Goal: Task Accomplishment & Management: Manage account settings

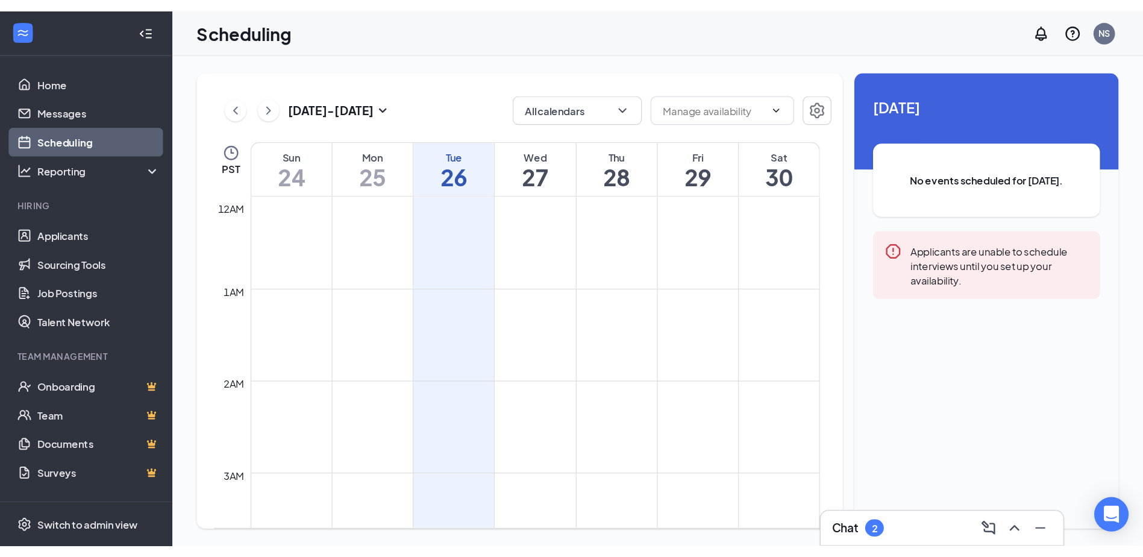
scroll to position [592, 0]
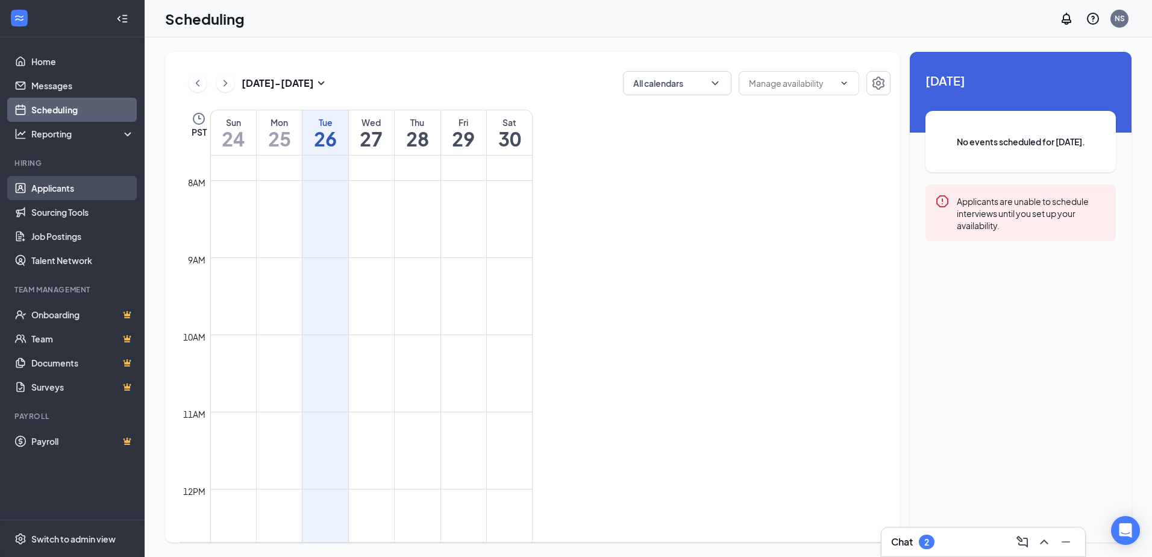
click at [64, 188] on link "Applicants" at bounding box center [82, 188] width 103 height 24
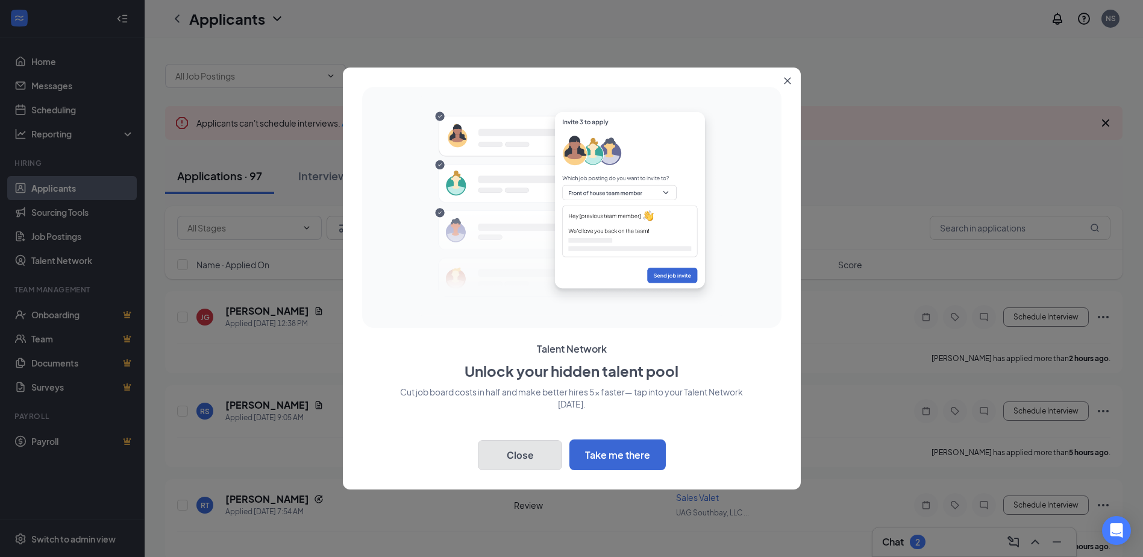
click at [537, 448] on button "Close" at bounding box center [520, 455] width 84 height 30
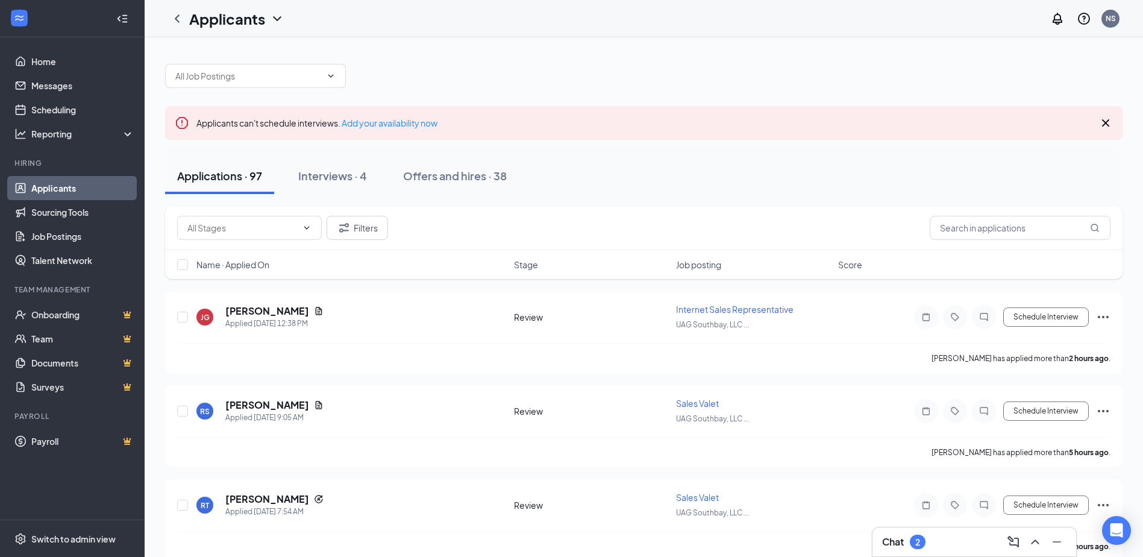
click at [248, 240] on div "Filters" at bounding box center [643, 228] width 957 height 44
click at [252, 55] on div at bounding box center [643, 70] width 957 height 36
click at [249, 72] on input "text" at bounding box center [248, 75] width 146 height 13
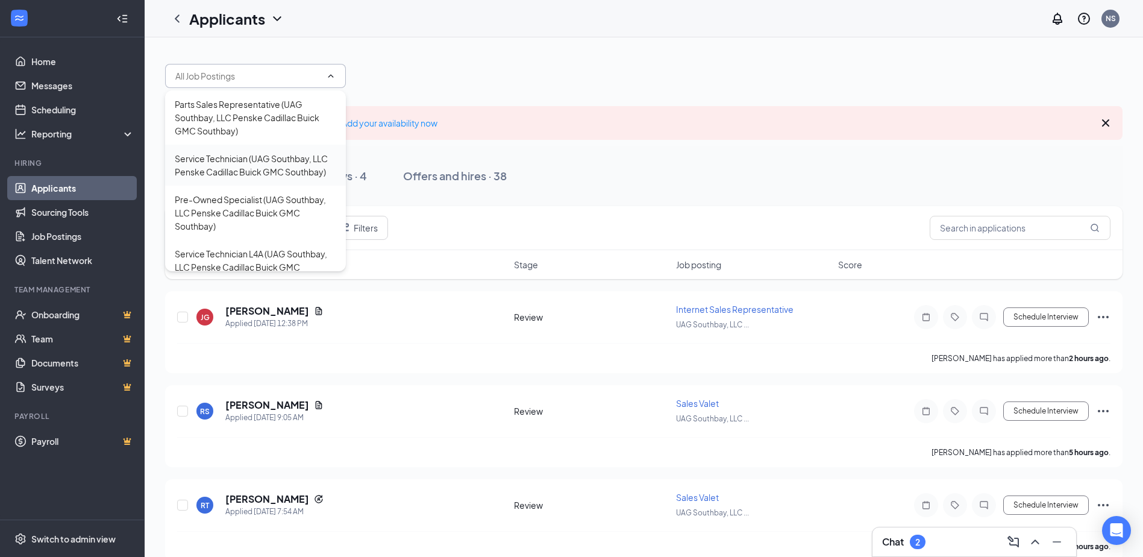
scroll to position [60, 0]
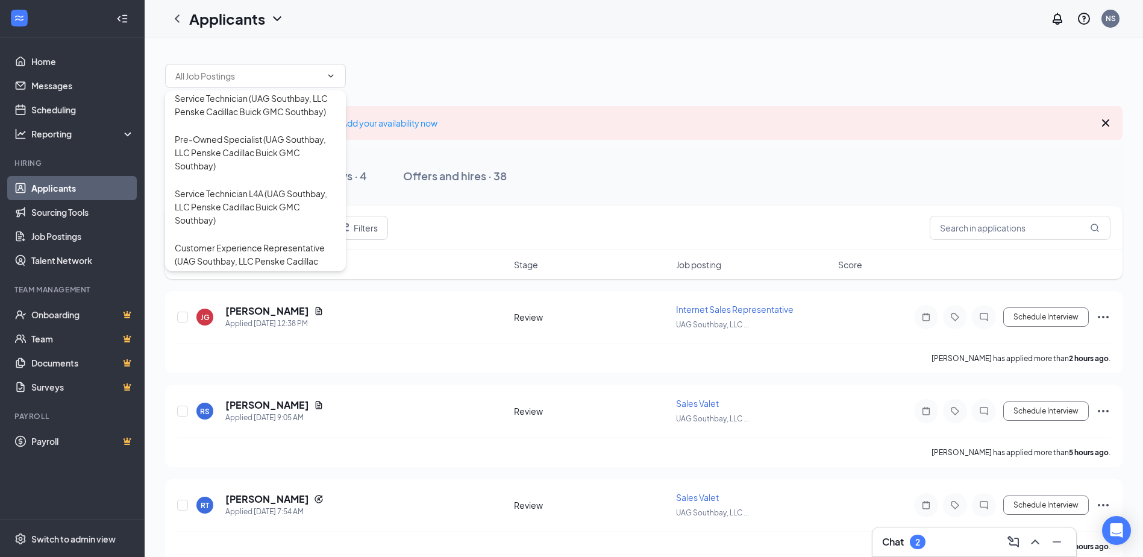
drag, startPoint x: 561, startPoint y: 90, endPoint x: 307, endPoint y: 126, distance: 256.7
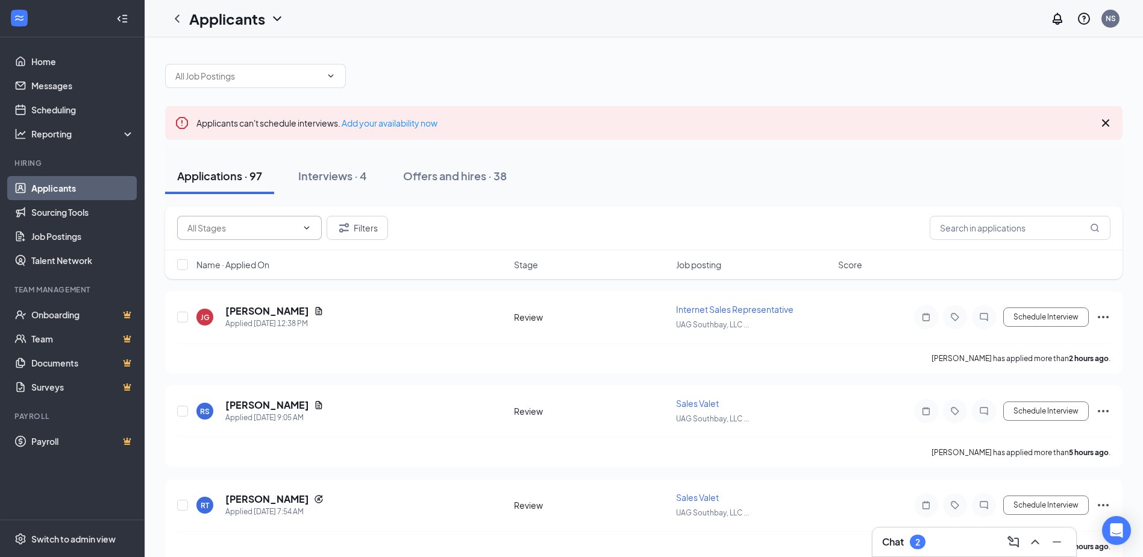
click at [276, 231] on input "text" at bounding box center [242, 227] width 110 height 13
click at [251, 72] on input "text" at bounding box center [248, 75] width 146 height 13
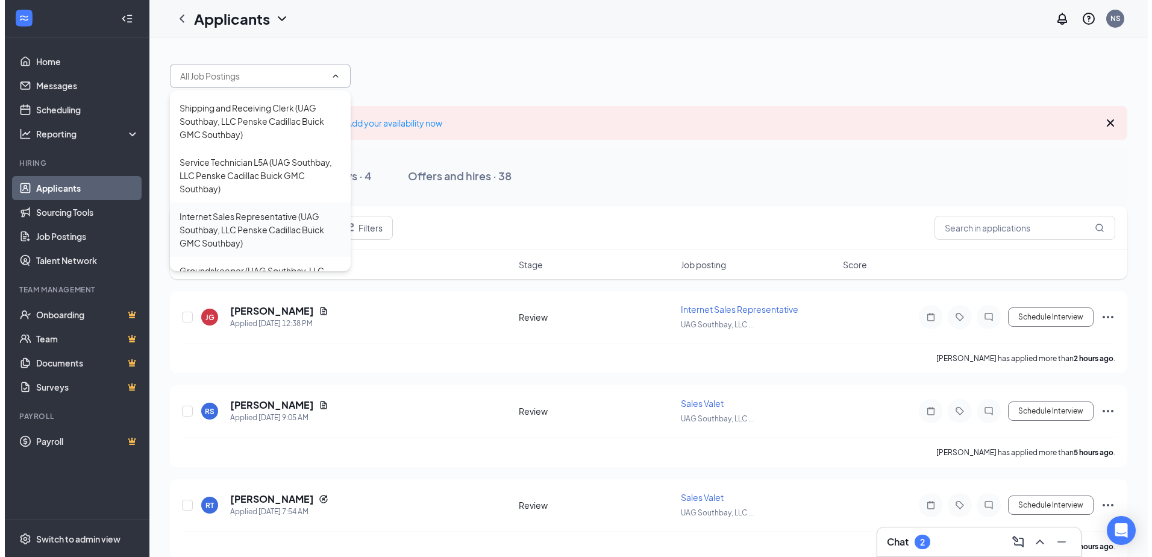
scroll to position [265, 0]
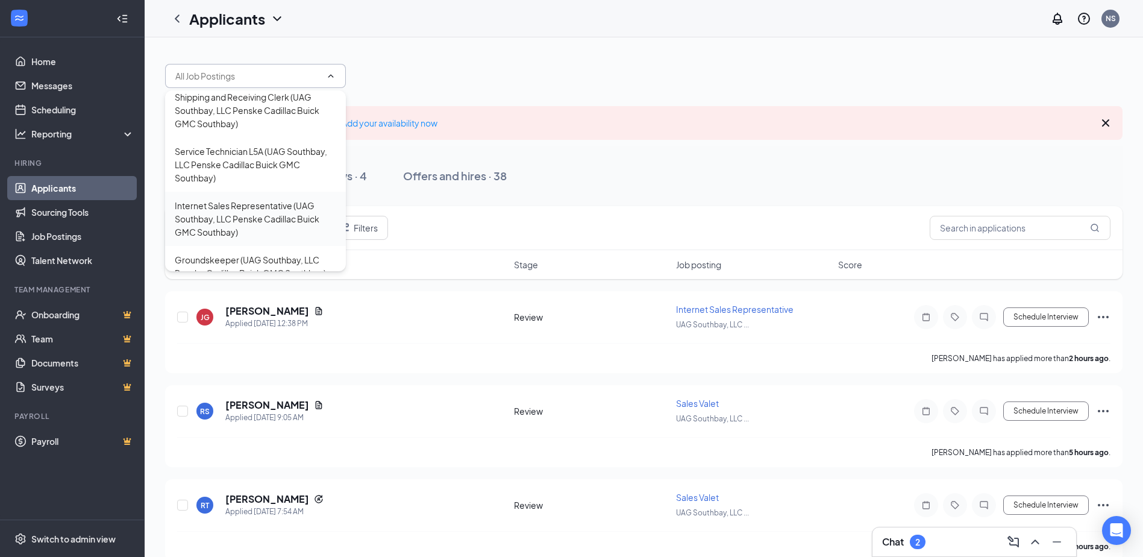
click at [259, 232] on div "Internet Sales Representative (UAG Southbay, LLC Penske Cadillac Buick GMC Sout…" at bounding box center [255, 219] width 161 height 40
type input "Internet Sales Representative (UAG Southbay, LLC Penske Cadillac Buick GMC Sout…"
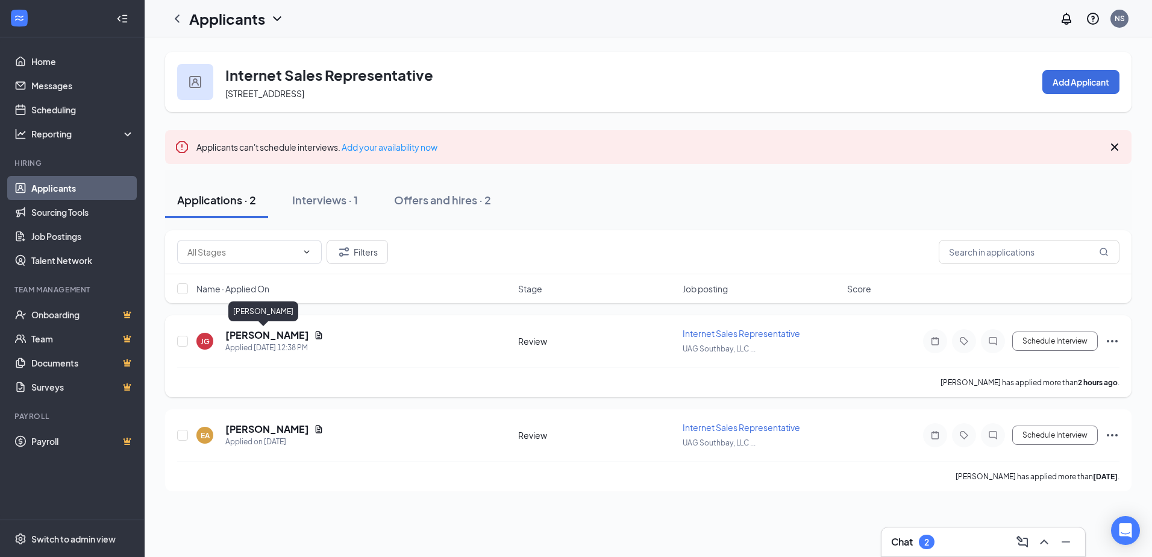
click at [264, 334] on h5 "[PERSON_NAME]" at bounding box center [267, 334] width 84 height 13
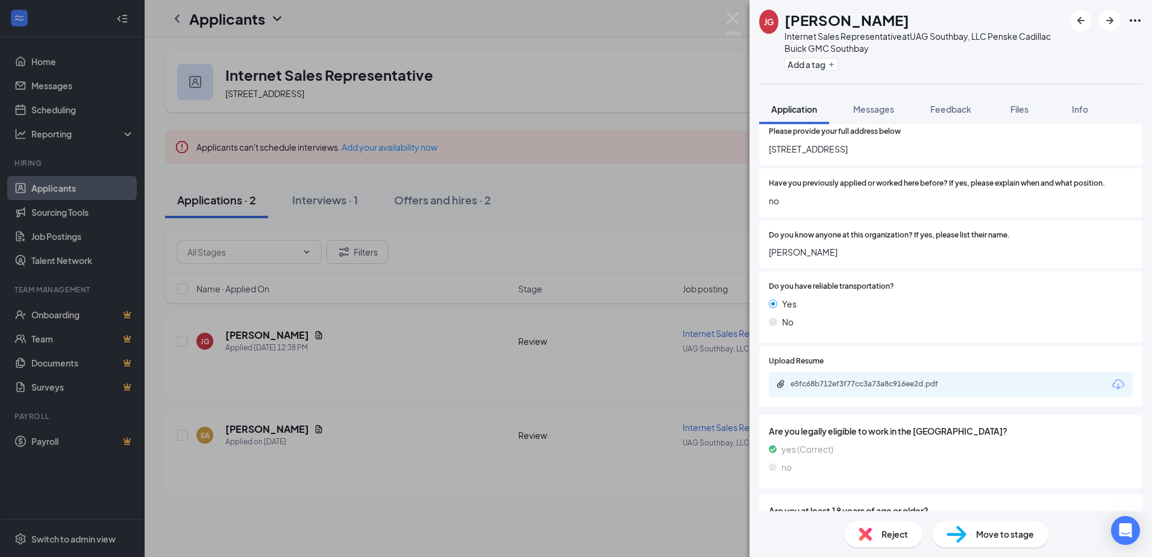
scroll to position [311, 0]
click at [626, 448] on div "[PERSON_NAME] Internet Sales Representative at [GEOGRAPHIC_DATA] Southbay, LLC …" at bounding box center [576, 278] width 1152 height 557
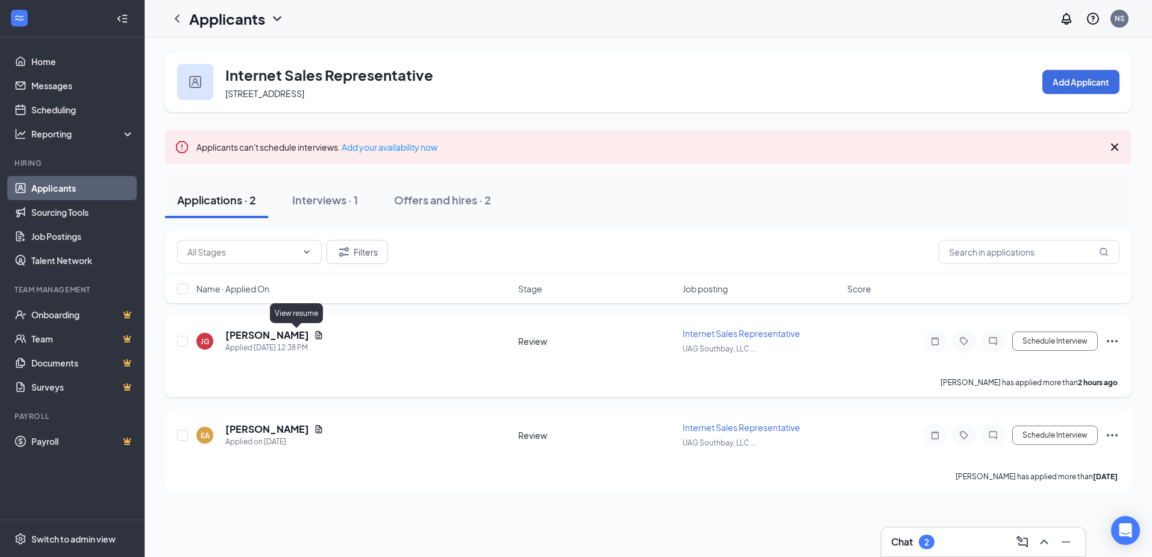
click at [316, 335] on icon "Document" at bounding box center [319, 335] width 7 height 8
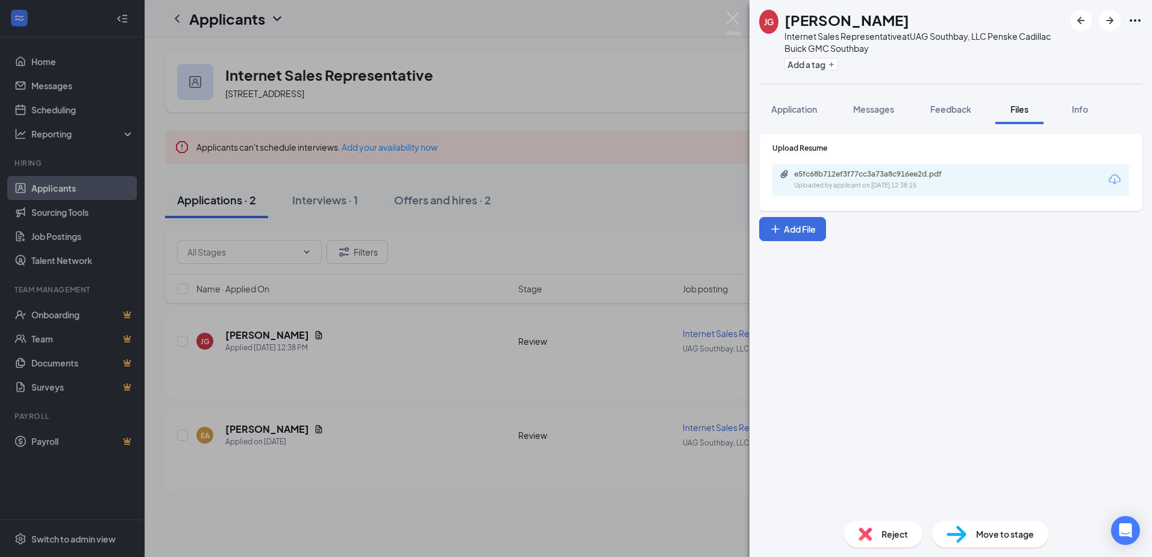
click at [845, 172] on div "e5fc68b712ef3f77cc3a73a8c916ee2d.pdf" at bounding box center [878, 174] width 169 height 10
click at [831, 166] on div "e5fc68b712ef3f77cc3a73a8c916ee2d.pdf Uploaded by applicant on [DATE] 12:38:15" at bounding box center [864, 149] width 157 height 35
click at [829, 176] on div "e5fc68b712ef3f77cc3a73a8c916ee2d.pdf" at bounding box center [878, 174] width 169 height 10
drag, startPoint x: 405, startPoint y: 417, endPoint x: 410, endPoint y: 420, distance: 6.2
click at [405, 419] on div "[PERSON_NAME] Internet Sales Representative at UAG Southbay, LLC Penske Cadilla…" at bounding box center [576, 278] width 1152 height 557
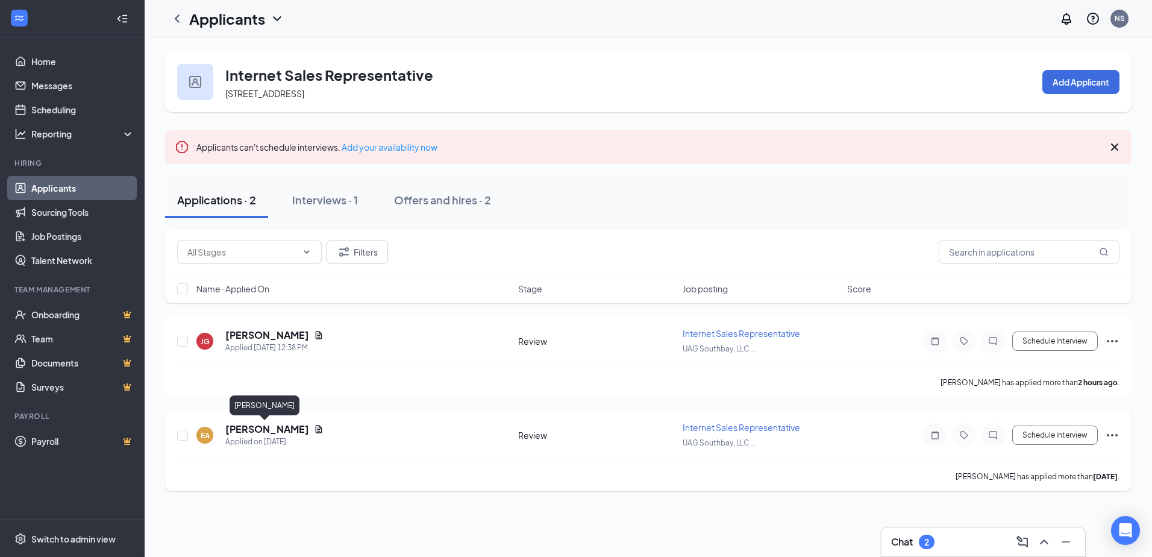
click at [264, 431] on h5 "[PERSON_NAME]" at bounding box center [267, 428] width 84 height 13
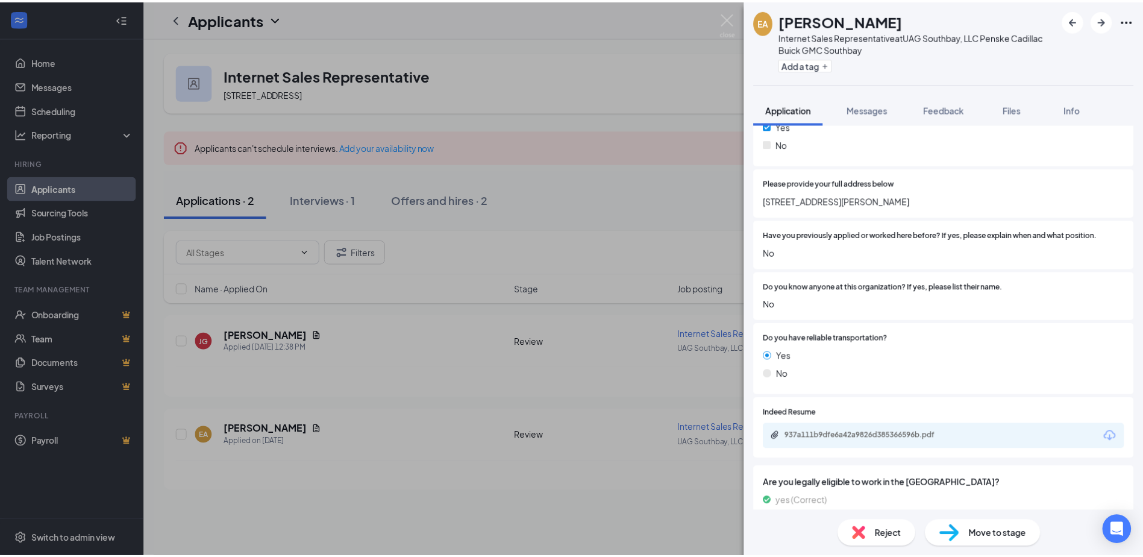
scroll to position [301, 0]
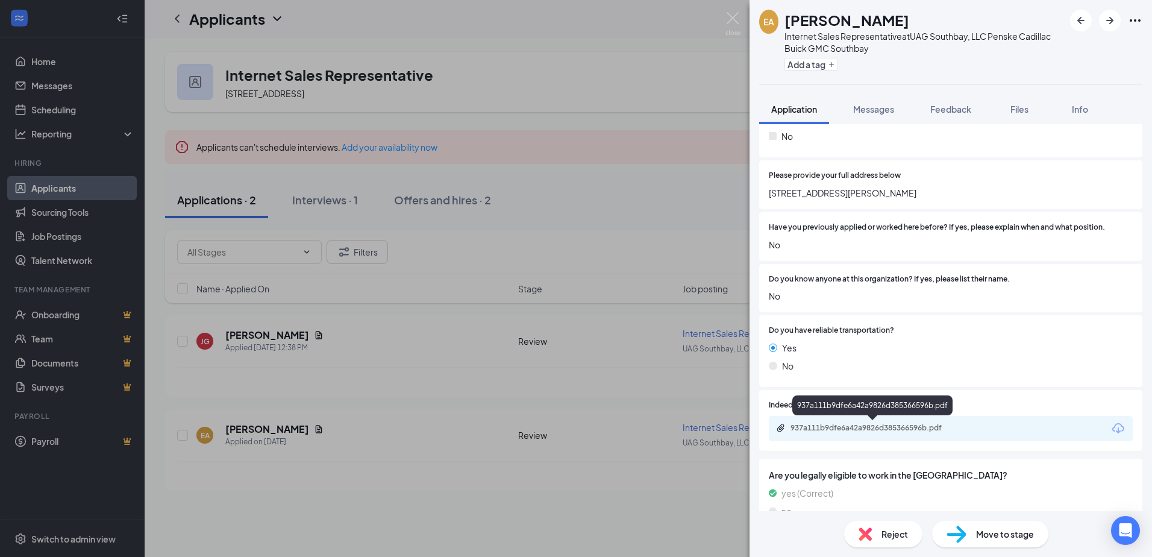
click at [852, 425] on div "937a111b9dfe6a42a9826d385366596b.pdf" at bounding box center [874, 428] width 169 height 10
click at [520, 227] on div "EA [PERSON_NAME] Internet Sales Representative at UAG Southbay, LLC Penske Cadi…" at bounding box center [576, 278] width 1152 height 557
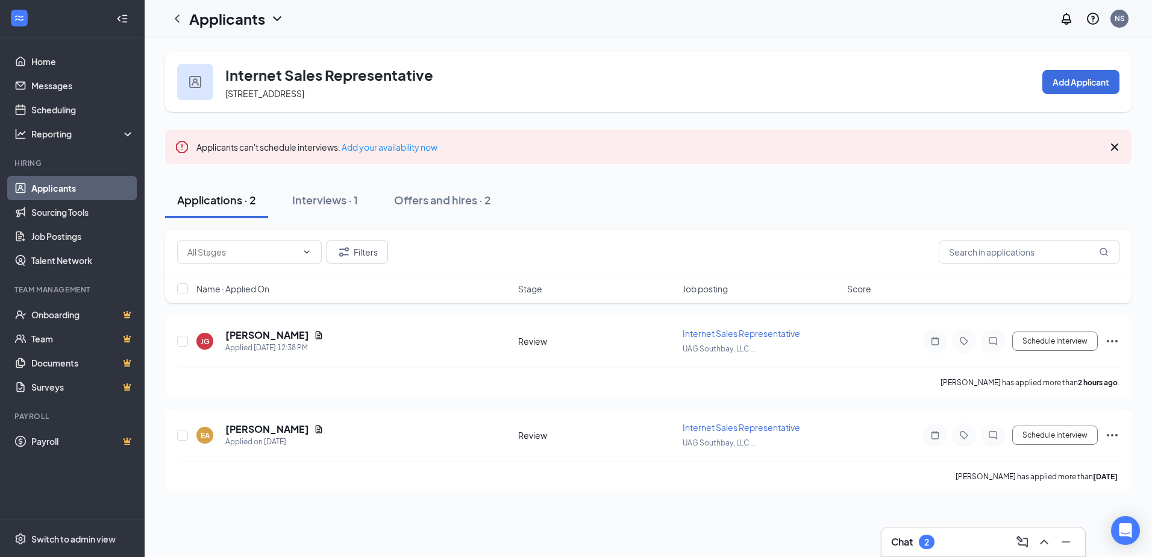
click at [48, 184] on link "Applicants" at bounding box center [82, 188] width 103 height 24
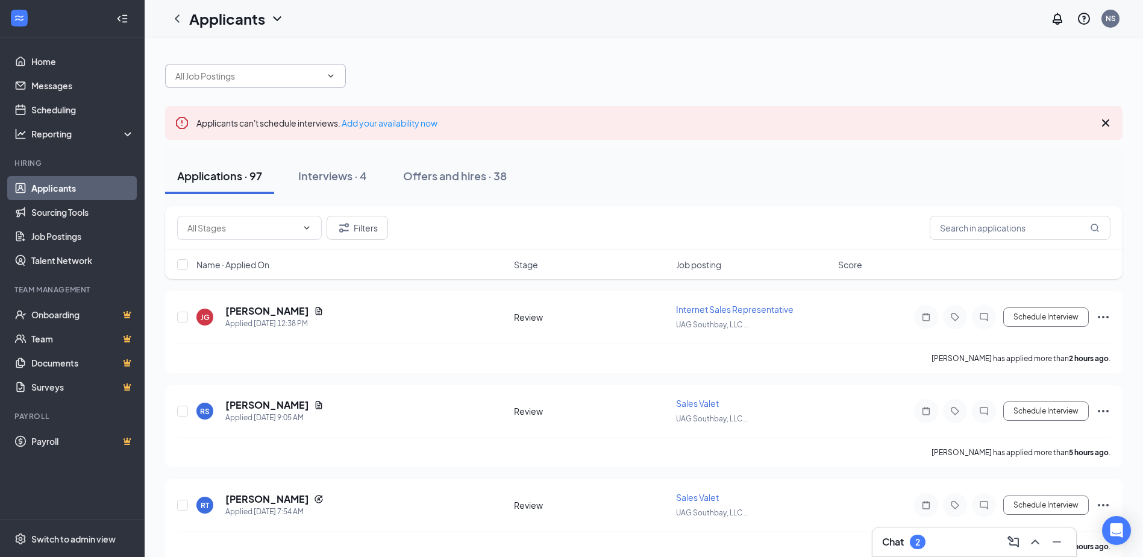
click at [261, 74] on input "text" at bounding box center [248, 75] width 146 height 13
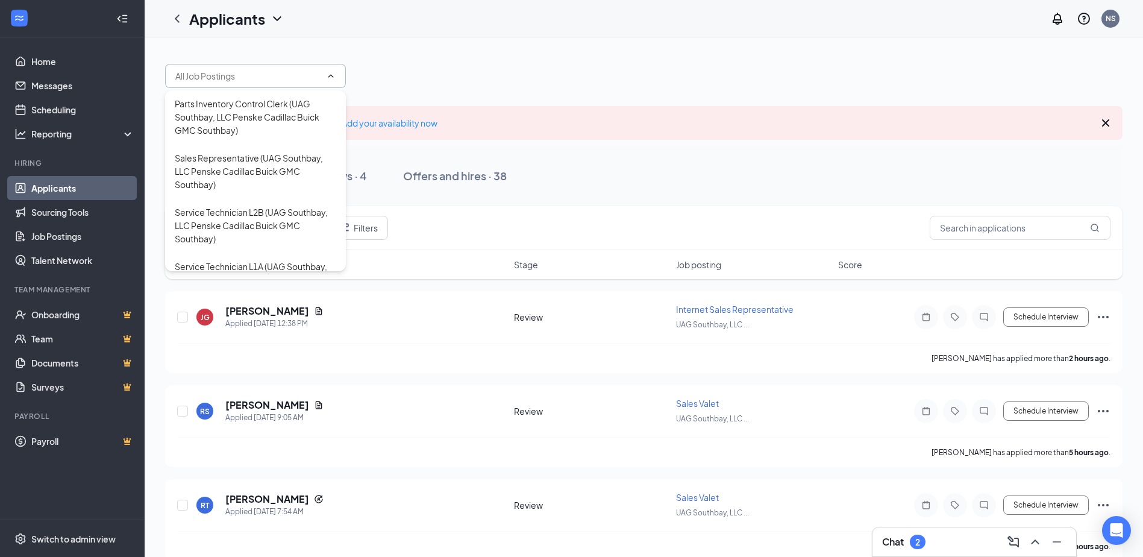
scroll to position [1164, 0]
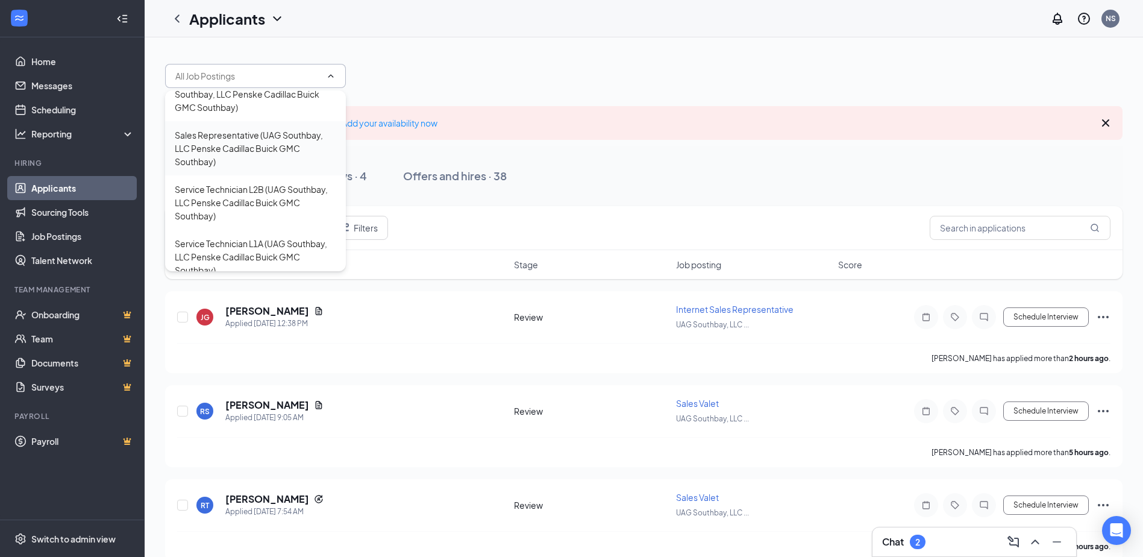
click at [246, 168] on div "Sales Representative (UAG Southbay, LLC Penske Cadillac Buick GMC Southbay)" at bounding box center [255, 148] width 161 height 40
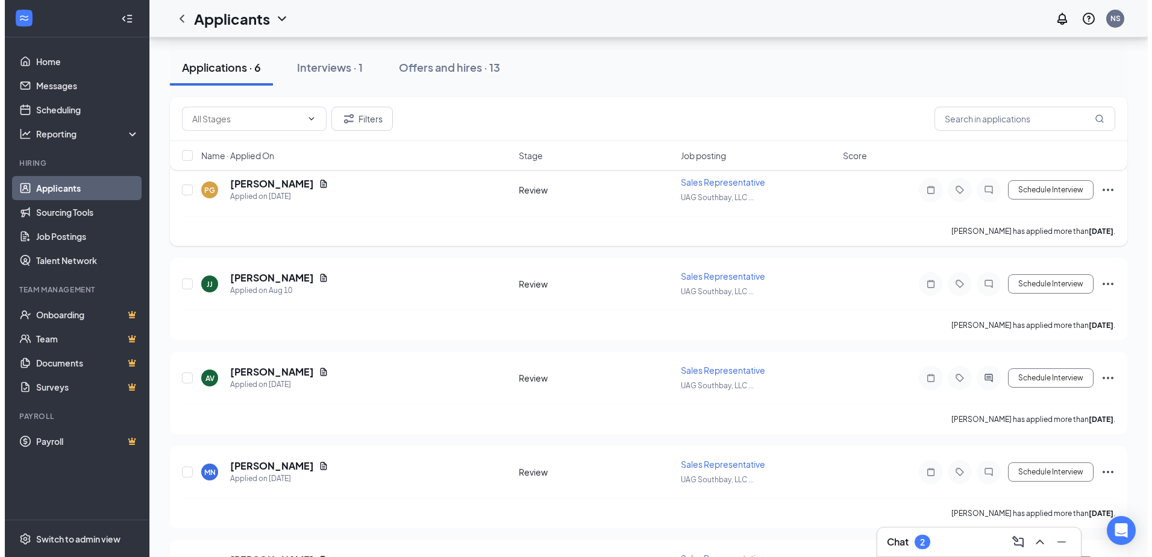
scroll to position [181, 0]
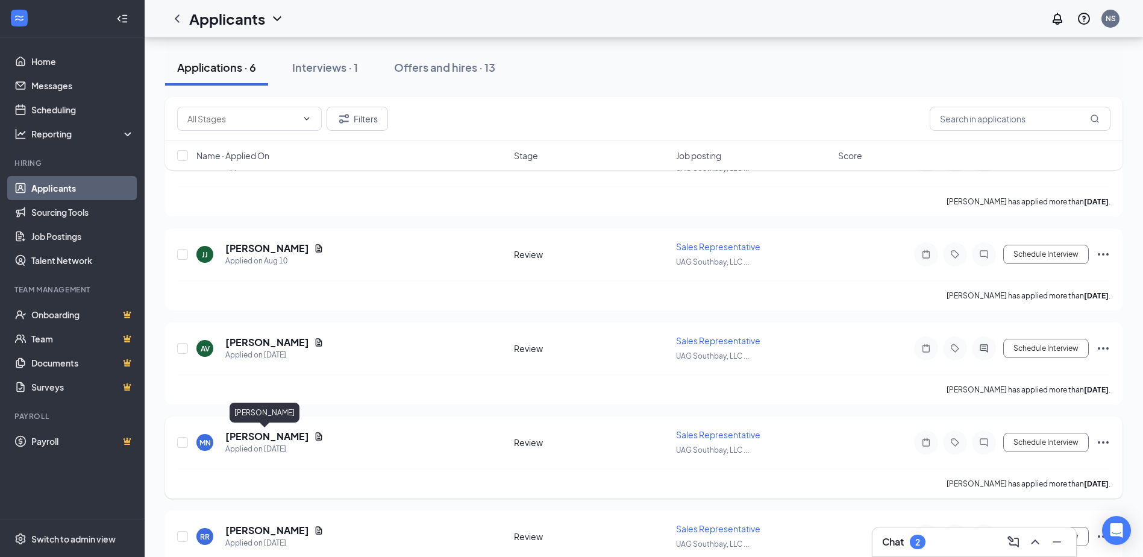
click at [263, 435] on h5 "[PERSON_NAME]" at bounding box center [267, 435] width 84 height 13
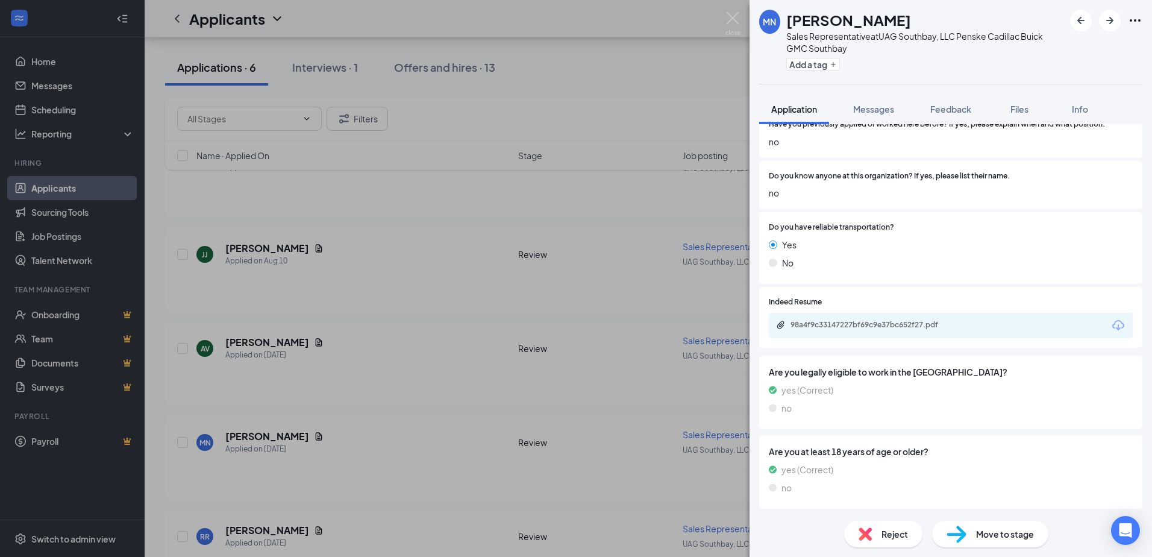
scroll to position [405, 0]
click at [874, 328] on div "98a4f9c33147227bf69c9e37bc652f27.pdf" at bounding box center [874, 324] width 169 height 10
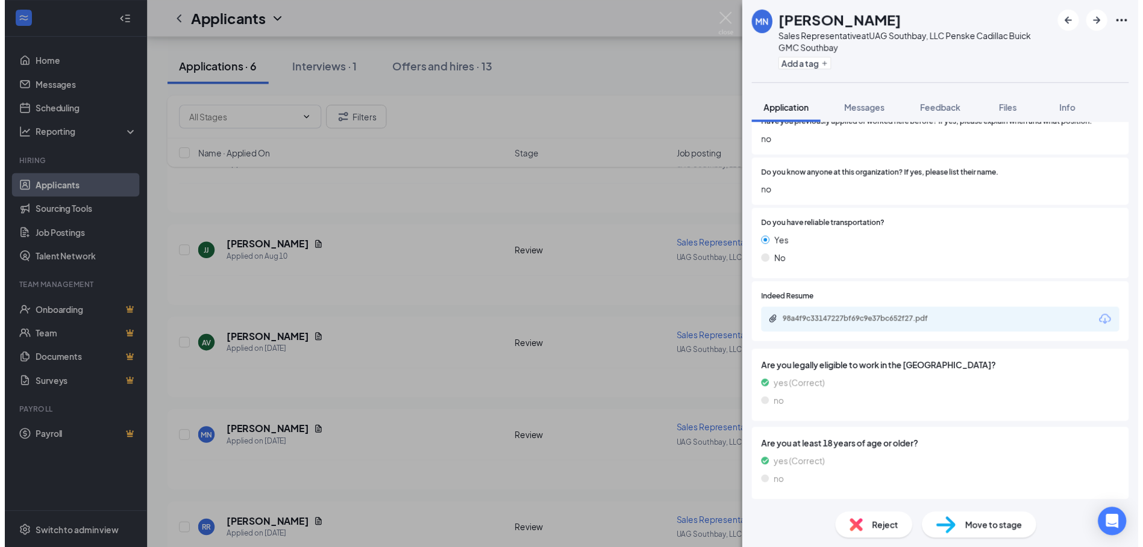
scroll to position [400, 0]
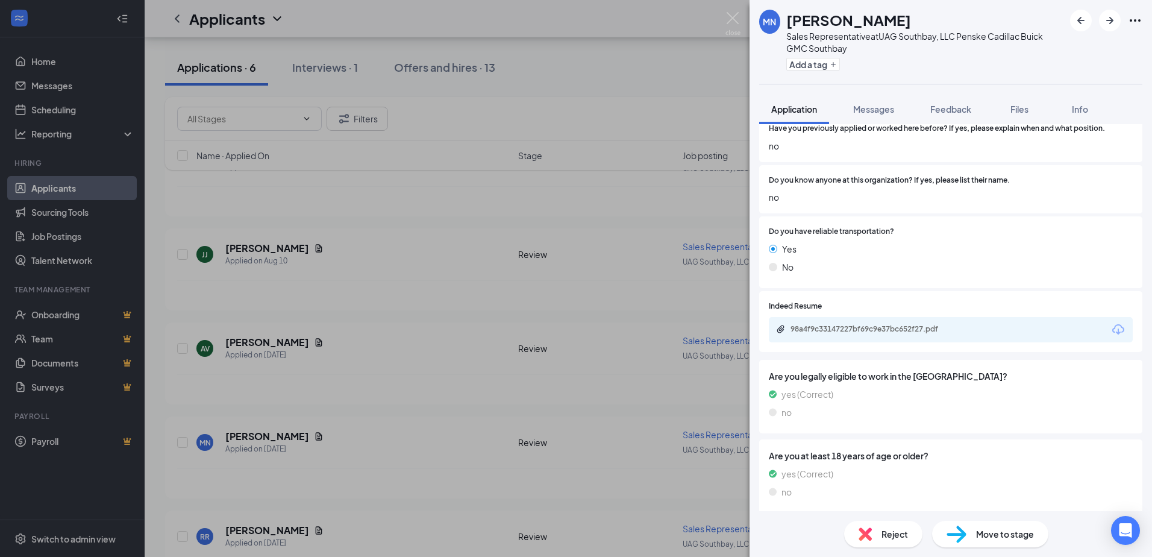
click at [386, 279] on div "MN [PERSON_NAME] Sales Representative at UAG Southbay, LLC Penske Cadillac Buic…" at bounding box center [576, 278] width 1152 height 557
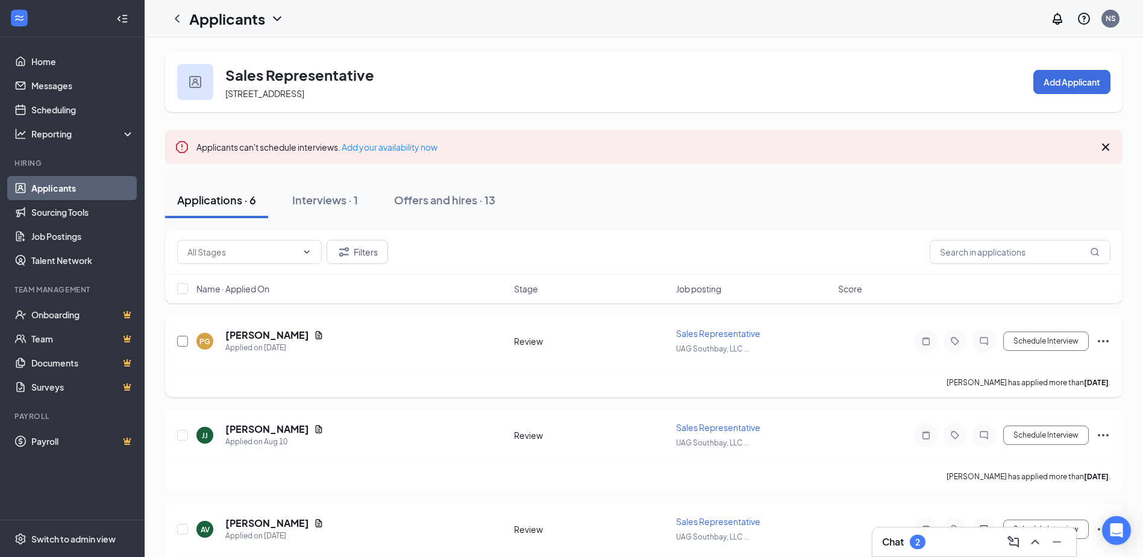
click at [184, 341] on input "checkbox" at bounding box center [182, 340] width 11 height 11
checkbox input "true"
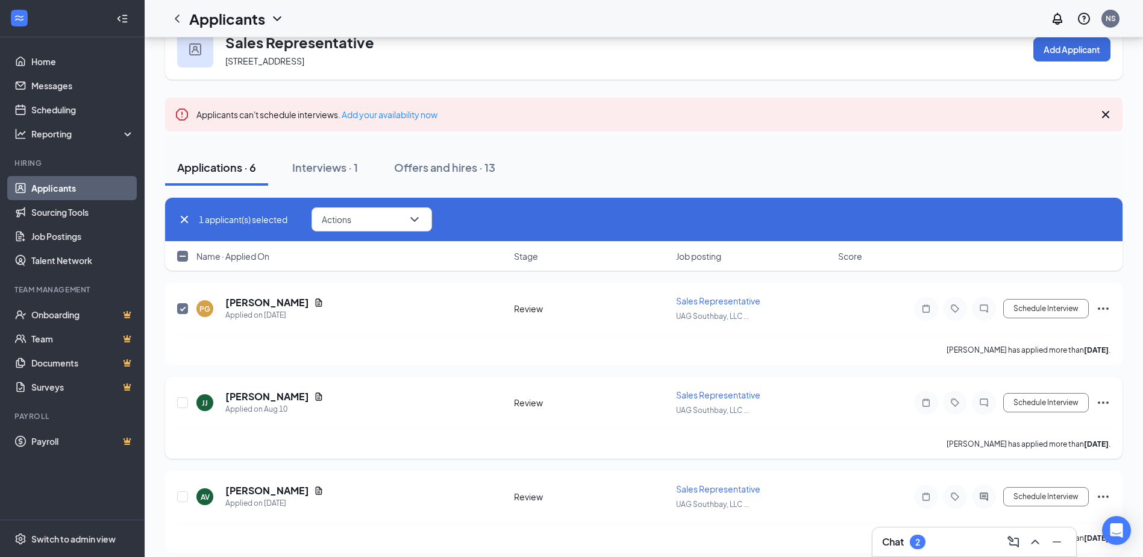
scroll to position [60, 0]
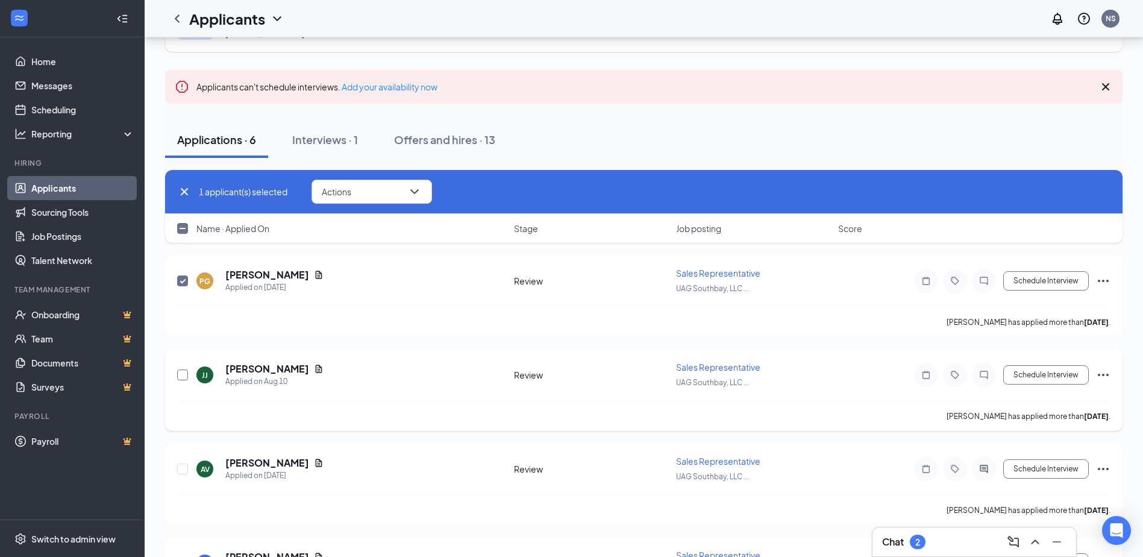
click at [182, 375] on input "checkbox" at bounding box center [182, 374] width 11 height 11
checkbox input "true"
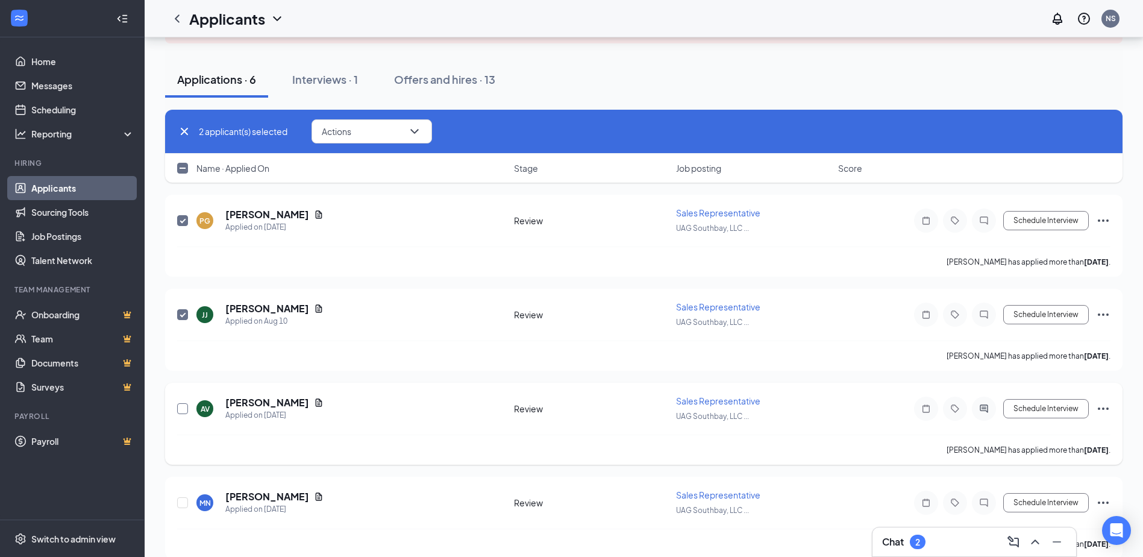
click at [182, 406] on input "checkbox" at bounding box center [182, 408] width 11 height 11
checkbox input "true"
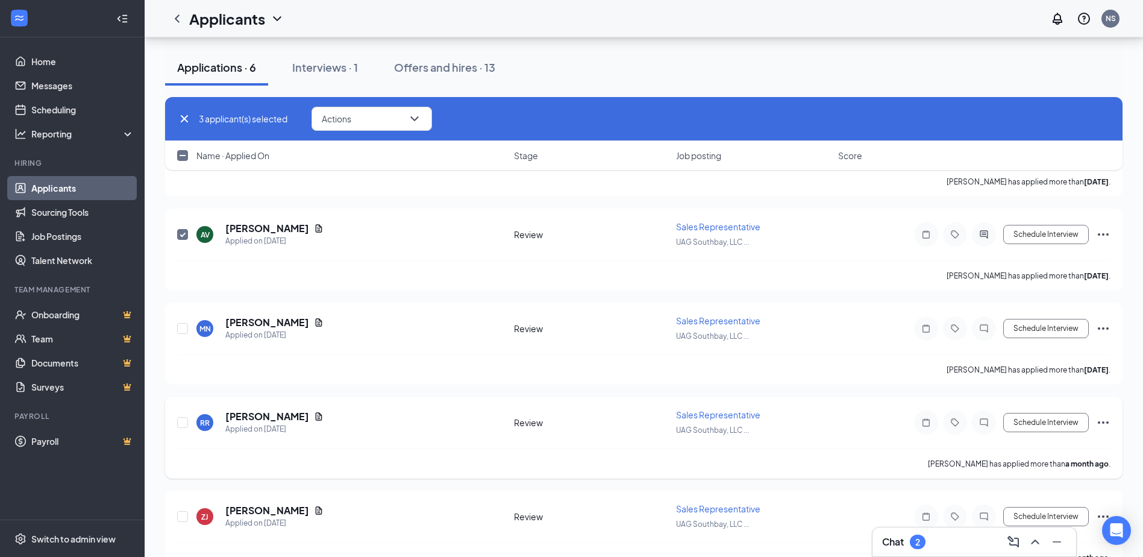
scroll to position [301, 0]
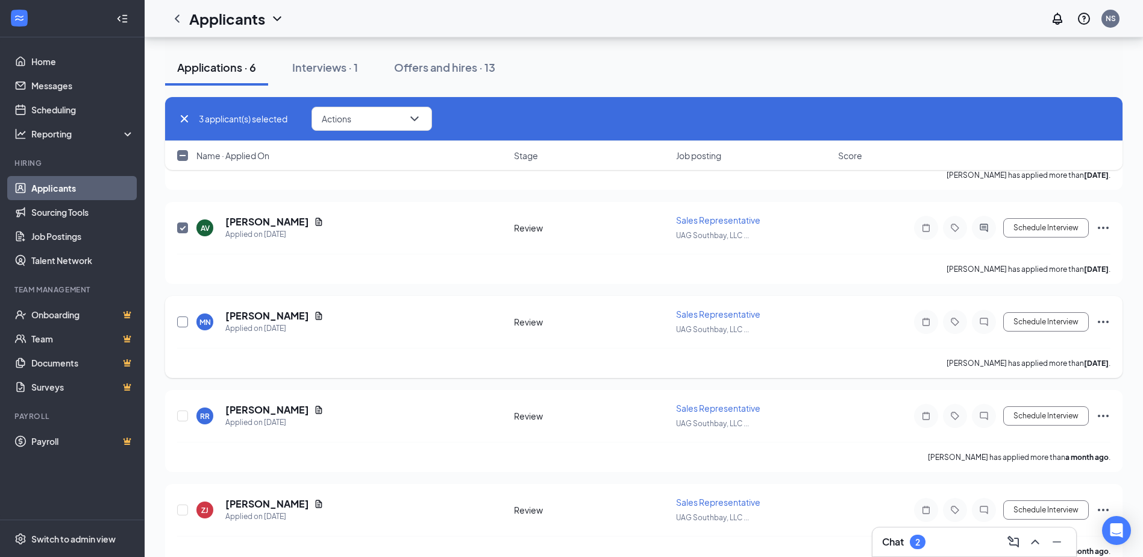
drag, startPoint x: 183, startPoint y: 325, endPoint x: 176, endPoint y: 384, distance: 59.5
click at [183, 326] on input "checkbox" at bounding box center [182, 321] width 11 height 11
checkbox input "true"
click at [179, 414] on input "checkbox" at bounding box center [182, 415] width 11 height 11
checkbox input "true"
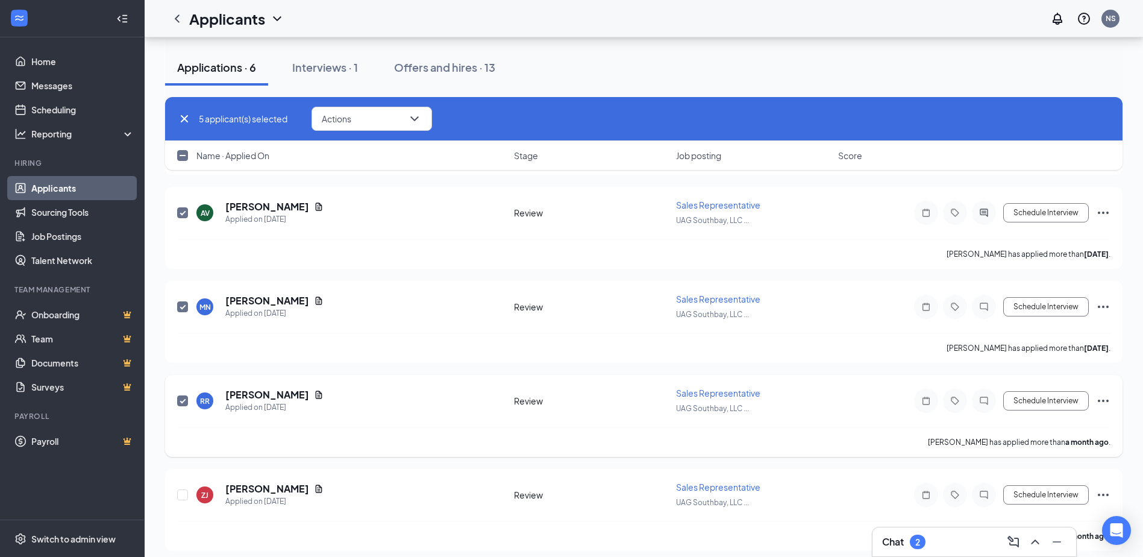
scroll to position [325, 0]
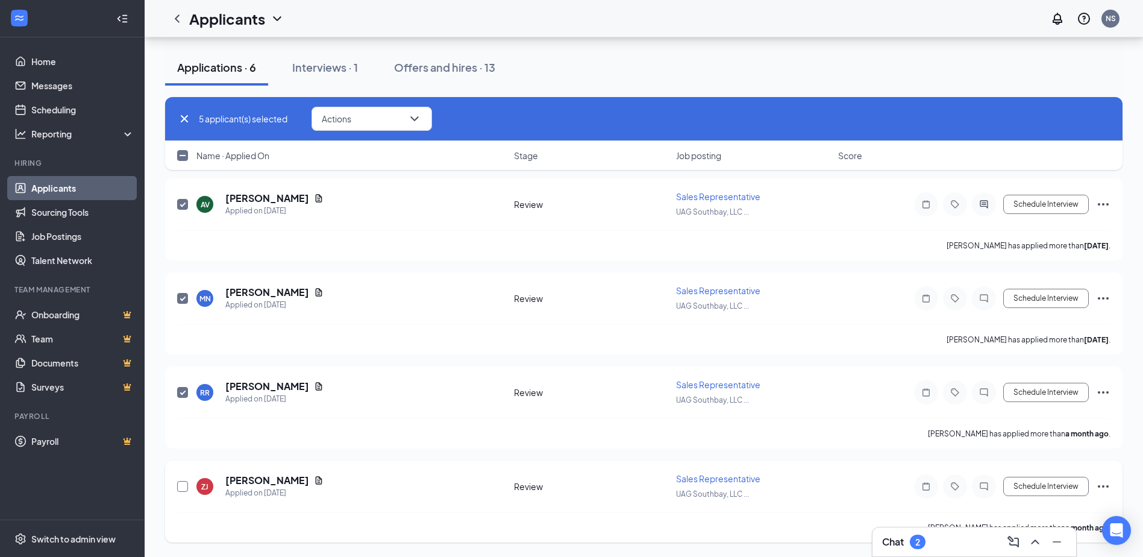
click at [187, 448] on input "checkbox" at bounding box center [182, 486] width 11 height 11
checkbox input "true"
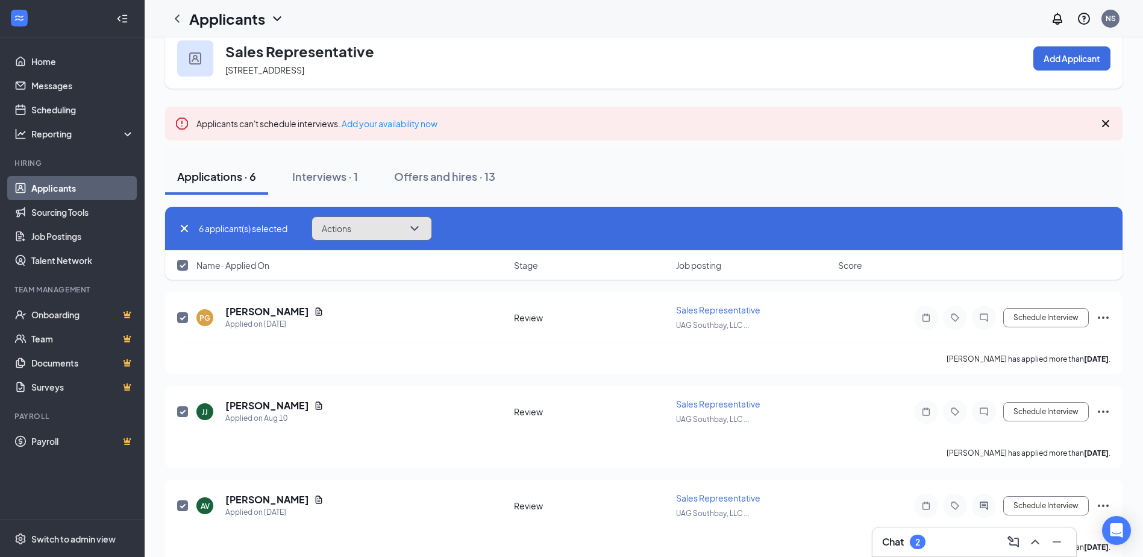
click at [431, 224] on button "Actions" at bounding box center [371, 228] width 120 height 24
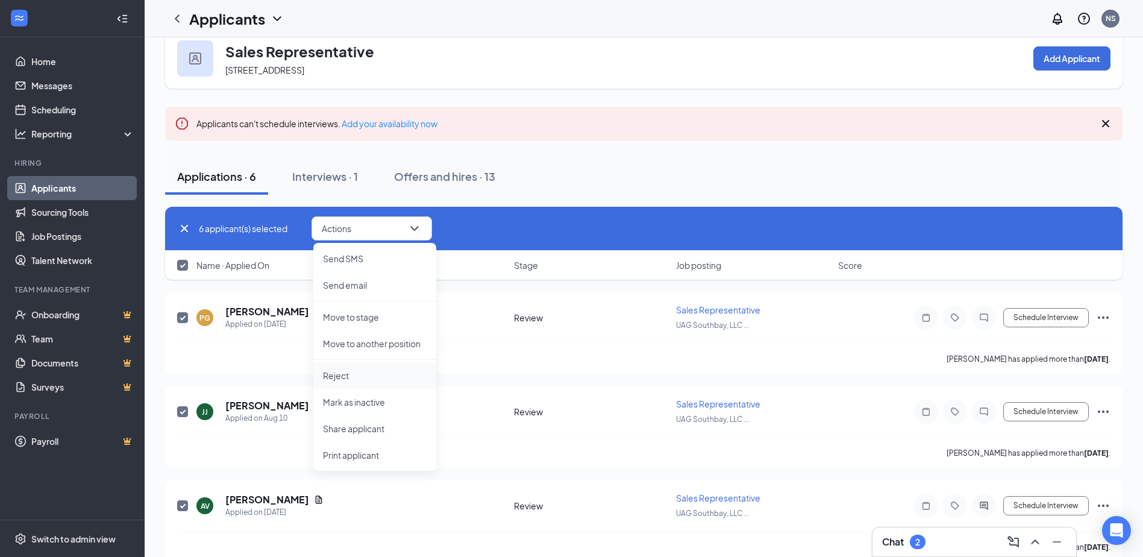
click at [361, 378] on p "Reject" at bounding box center [375, 375] width 104 height 12
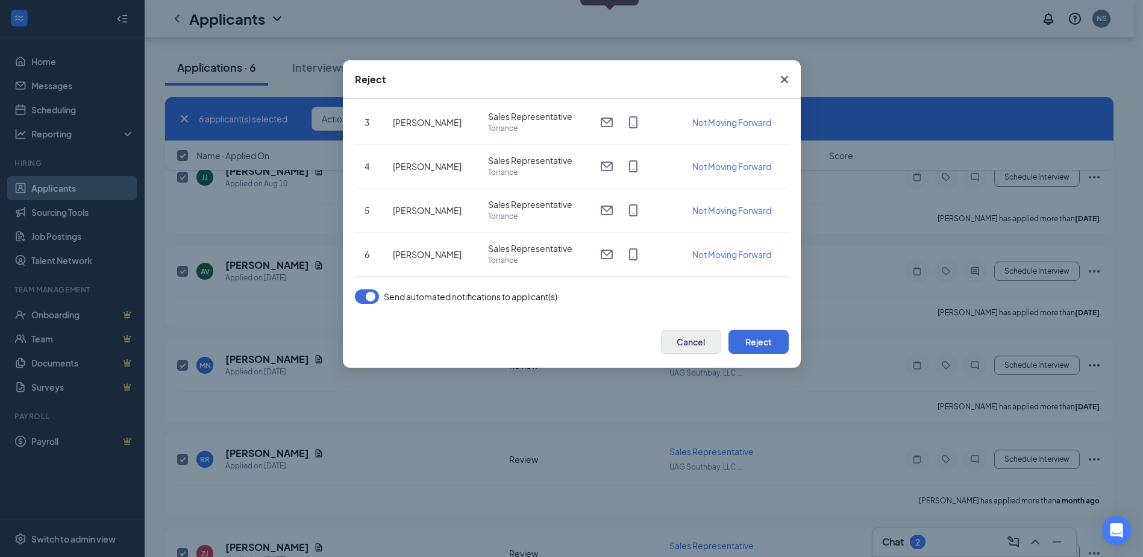
scroll to position [264, 0]
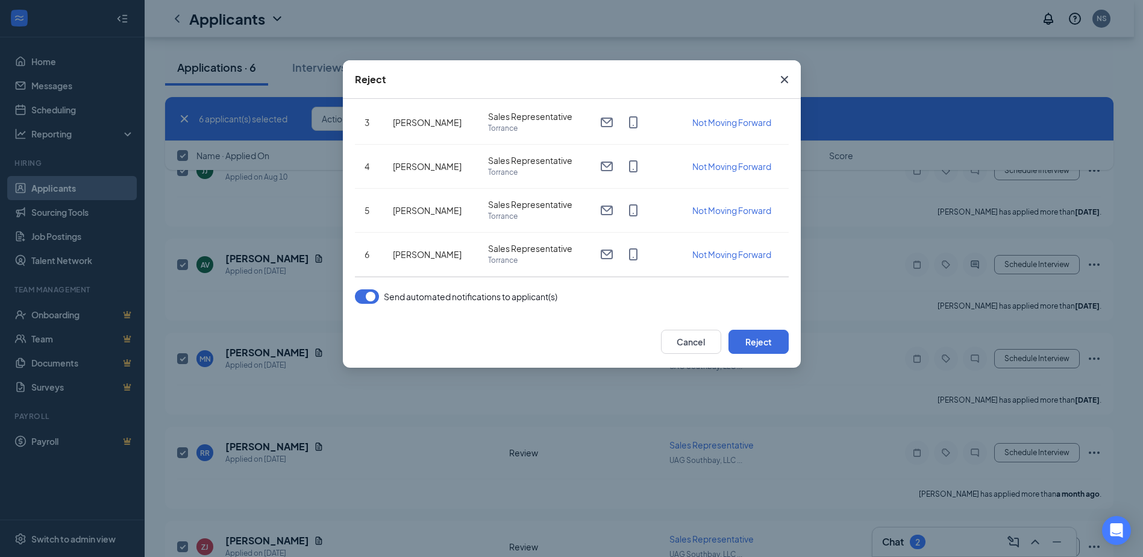
click at [362, 295] on button "button" at bounding box center [367, 296] width 24 height 14
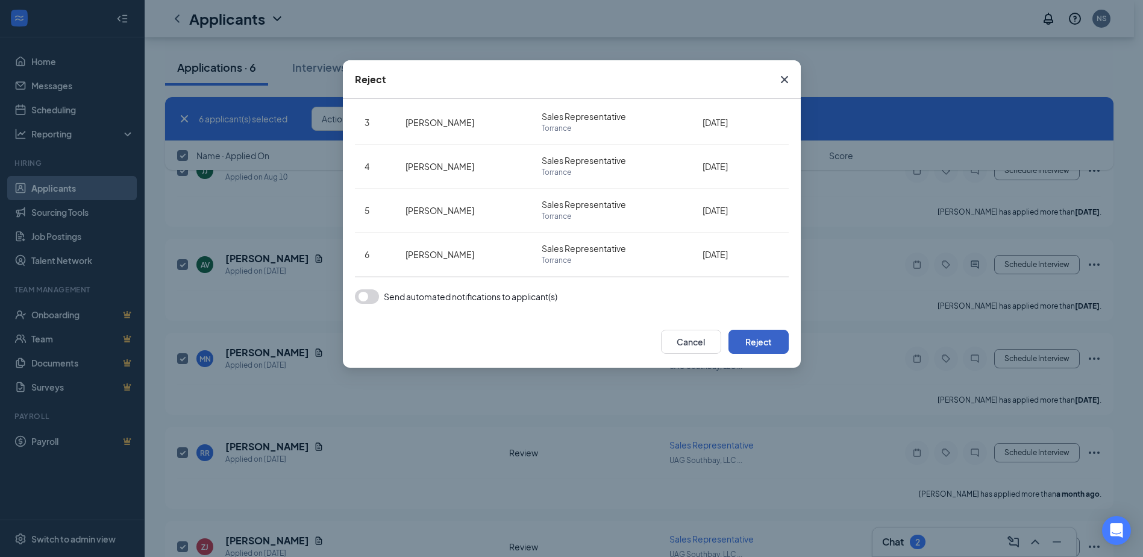
click at [766, 346] on button "Reject" at bounding box center [758, 341] width 60 height 24
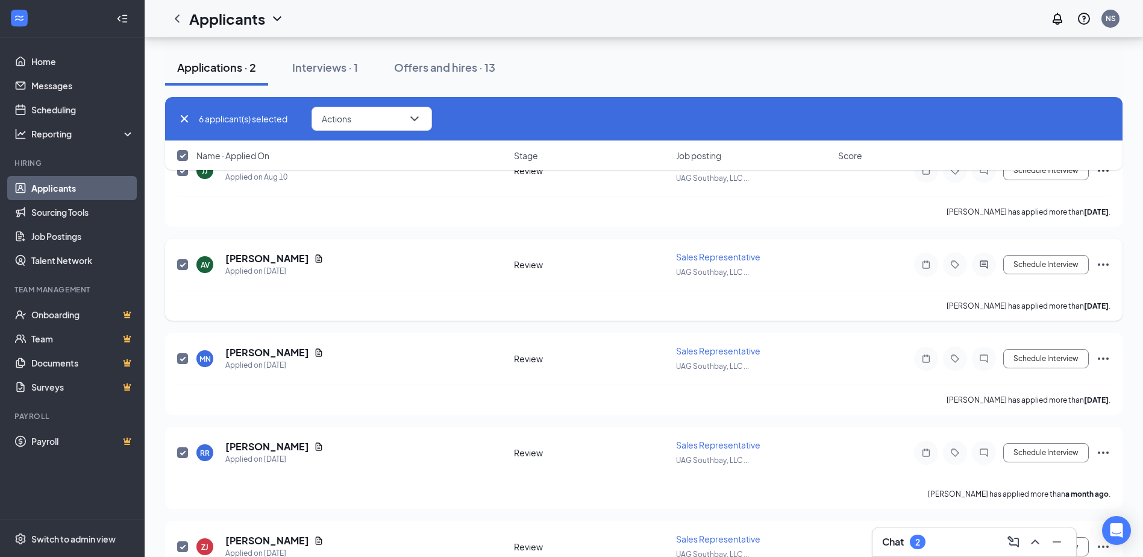
checkbox input "false"
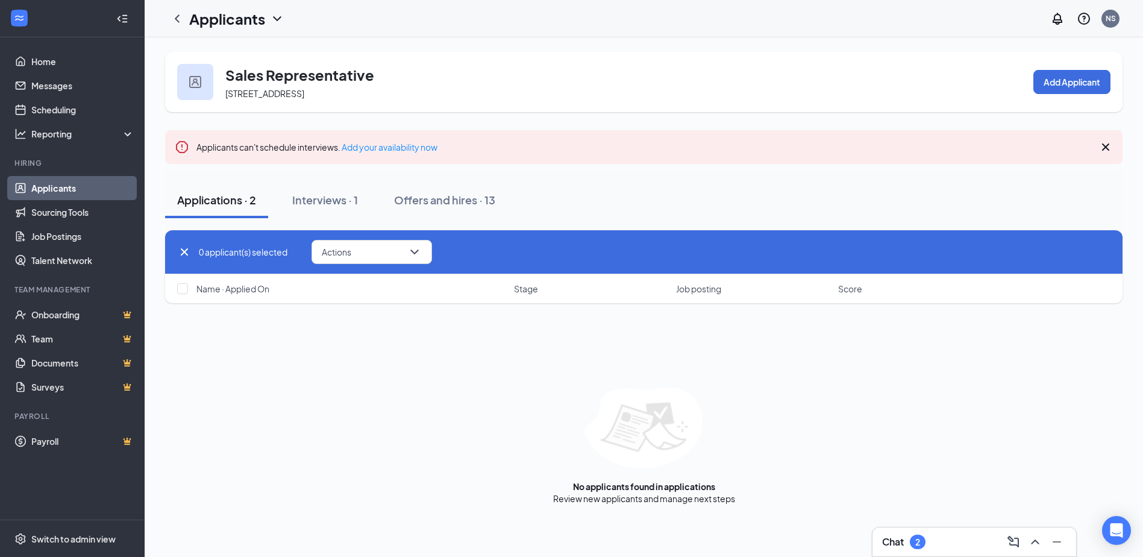
scroll to position [0, 0]
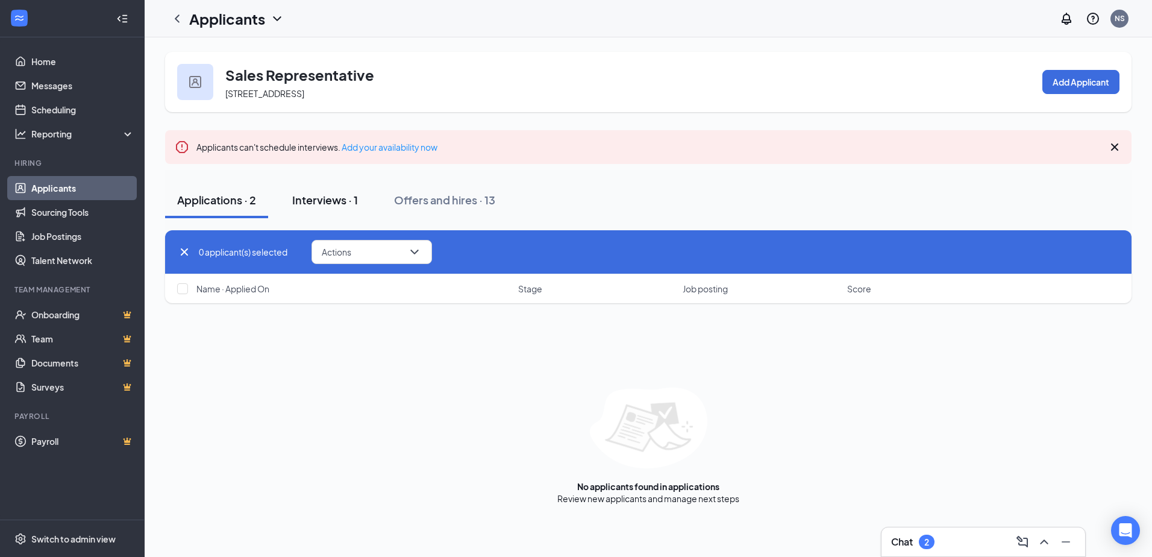
click at [317, 202] on div "Interviews · 1" at bounding box center [325, 199] width 66 height 15
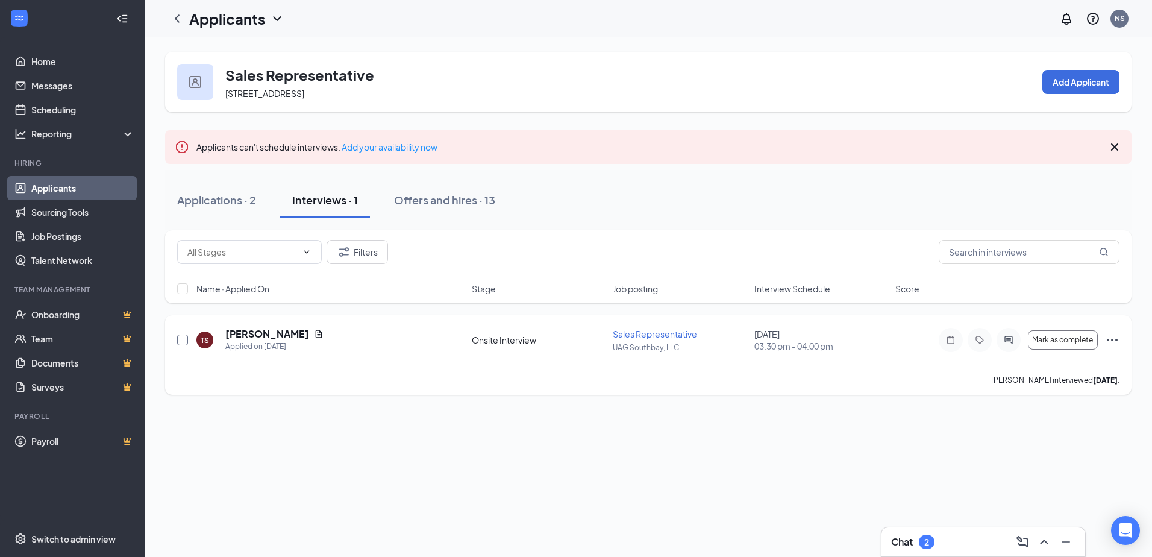
click at [180, 343] on input "checkbox" at bounding box center [182, 339] width 11 height 11
checkbox input "true"
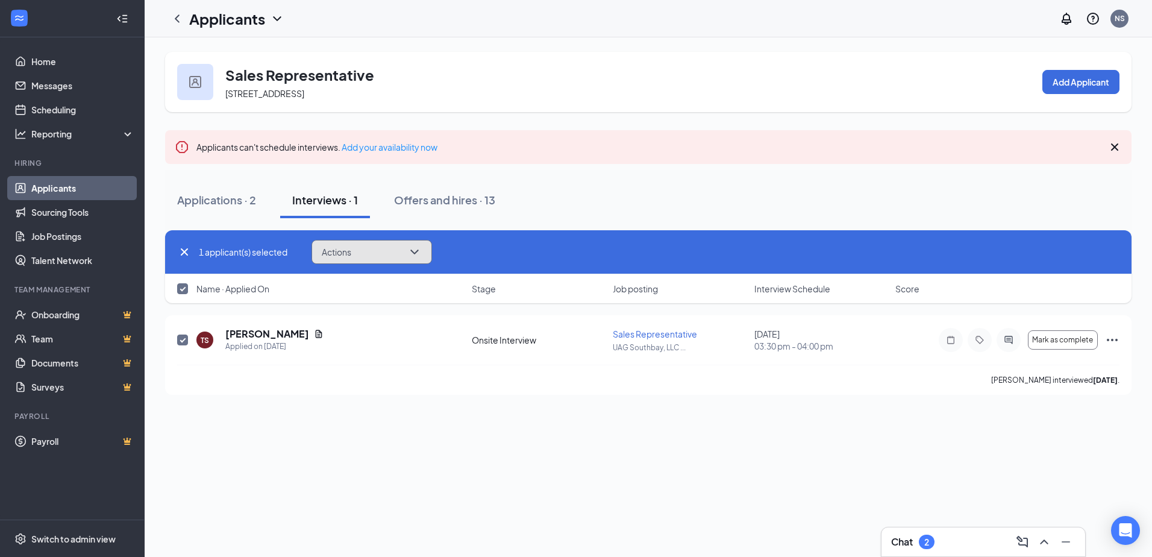
click at [422, 249] on icon "ChevronDown" at bounding box center [414, 252] width 14 height 14
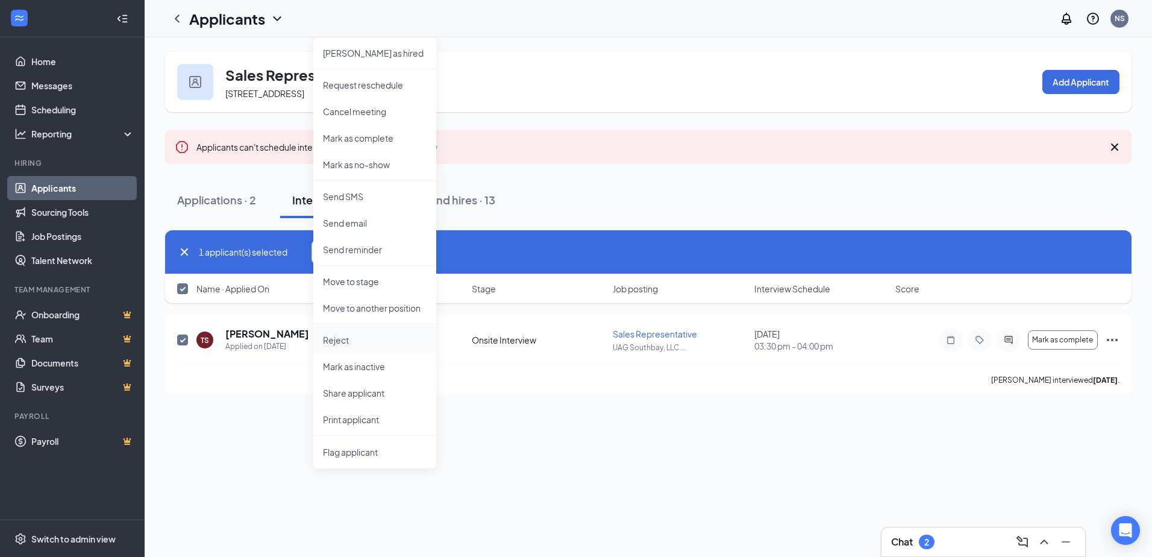
click at [360, 343] on p "Reject" at bounding box center [375, 340] width 104 height 12
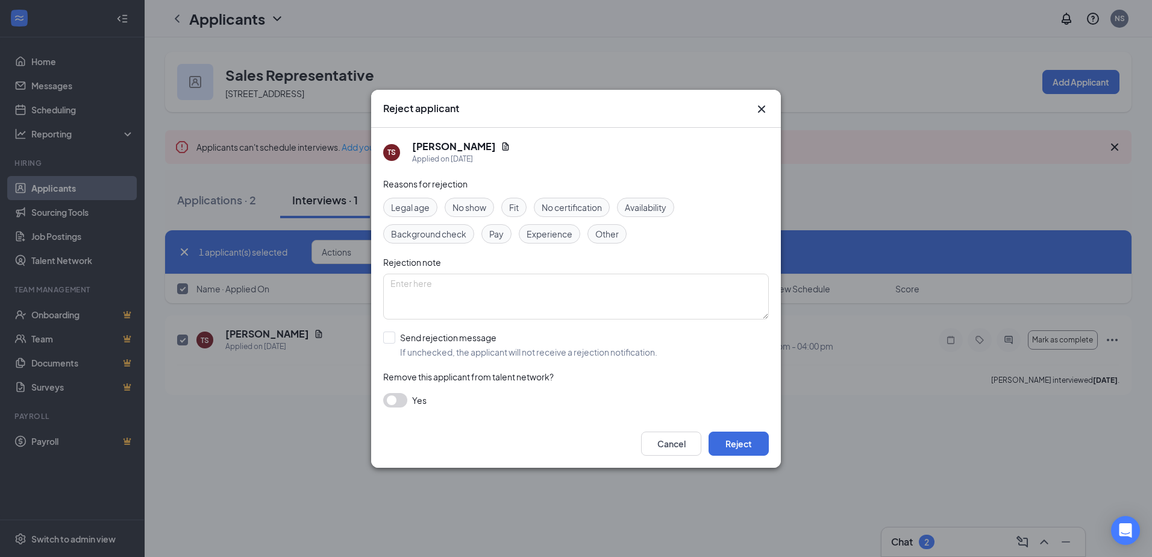
click at [544, 235] on span "Experience" at bounding box center [549, 233] width 46 height 13
click at [747, 435] on button "Reject" at bounding box center [738, 443] width 60 height 24
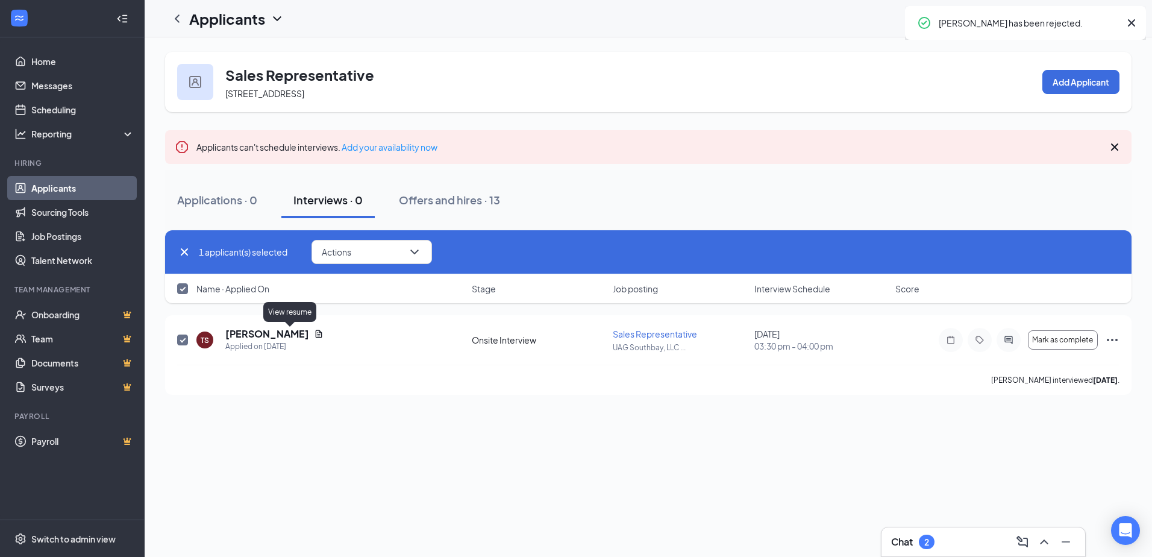
checkbox input "false"
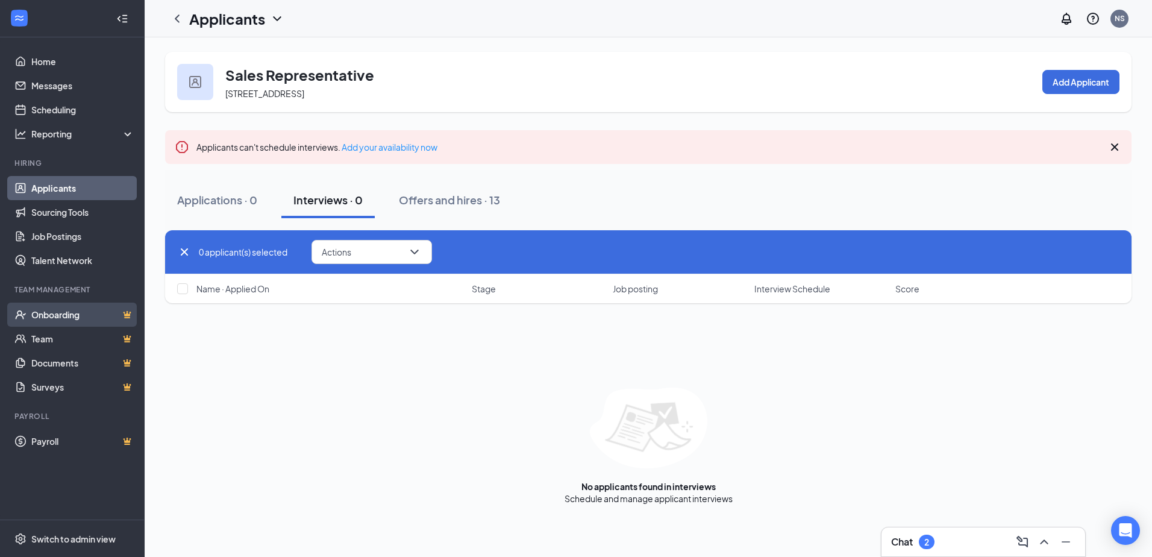
click at [52, 312] on link "Onboarding" at bounding box center [82, 314] width 103 height 24
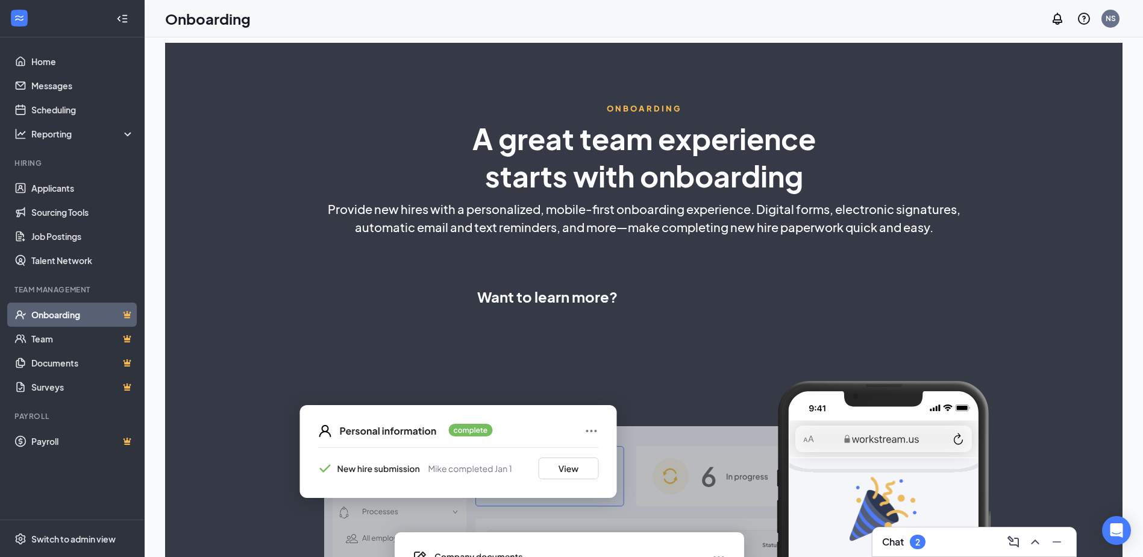
select select "US"
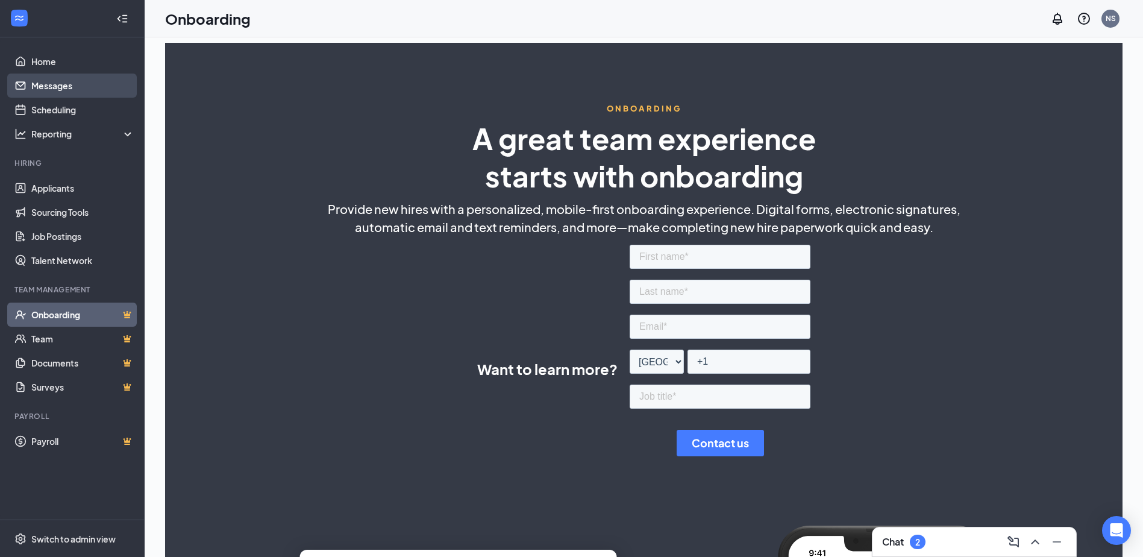
click at [55, 91] on link "Messages" at bounding box center [82, 85] width 103 height 24
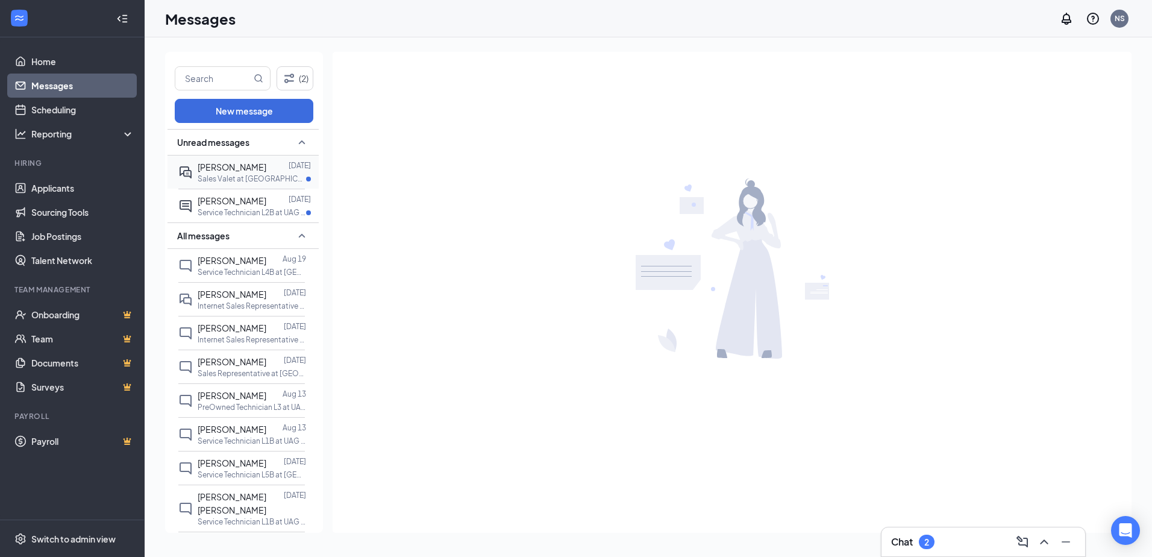
click at [234, 163] on span "[PERSON_NAME]" at bounding box center [232, 166] width 69 height 11
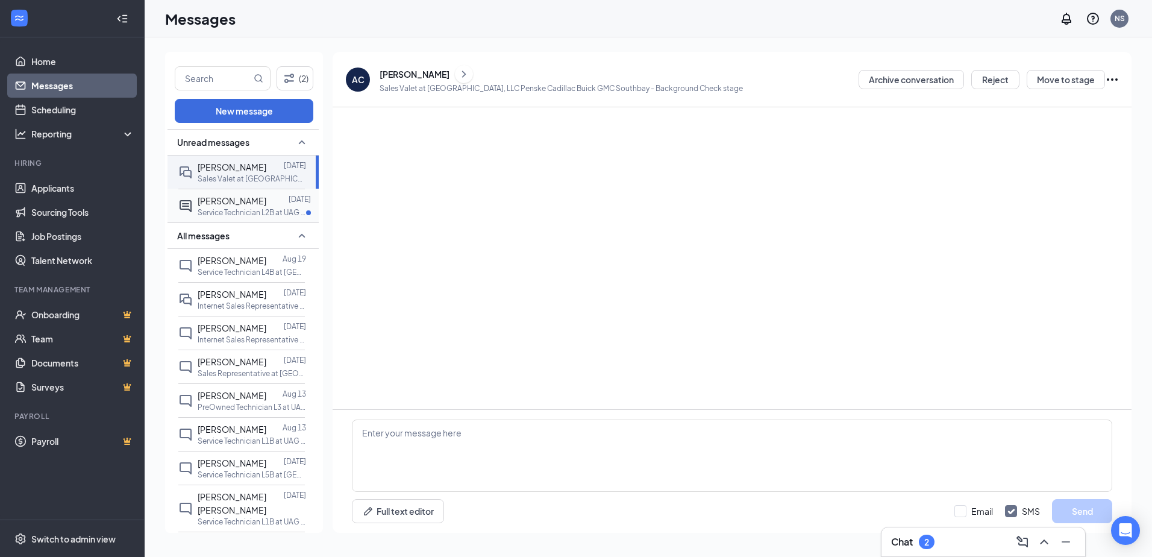
scroll to position [20, 0]
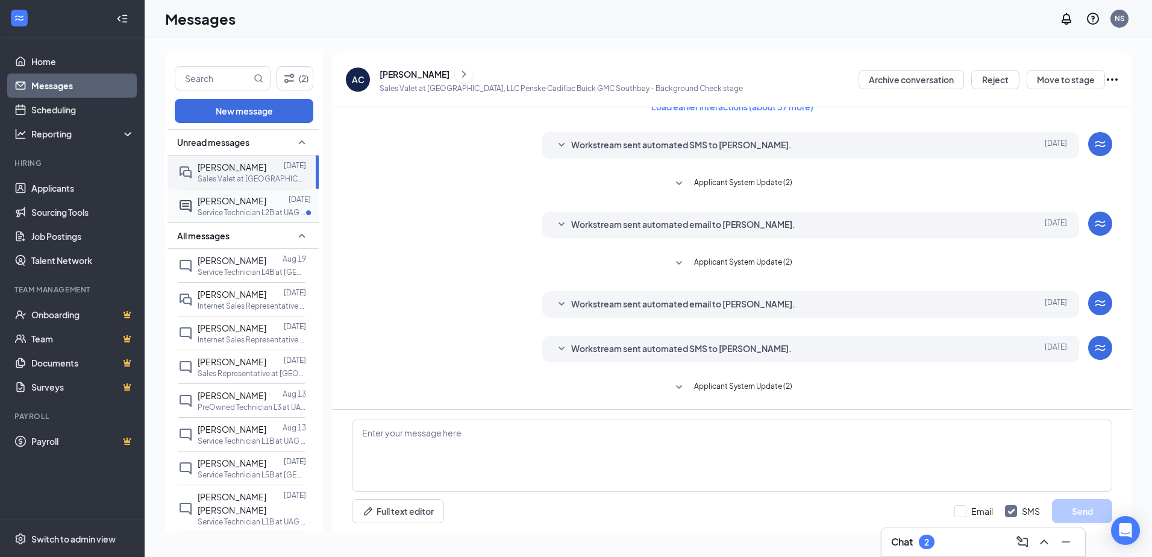
click at [232, 208] on p "Service Technician L2B at UAG Southbay, LLC Penske Cadillac Buick GMC Southbay" at bounding box center [252, 212] width 108 height 10
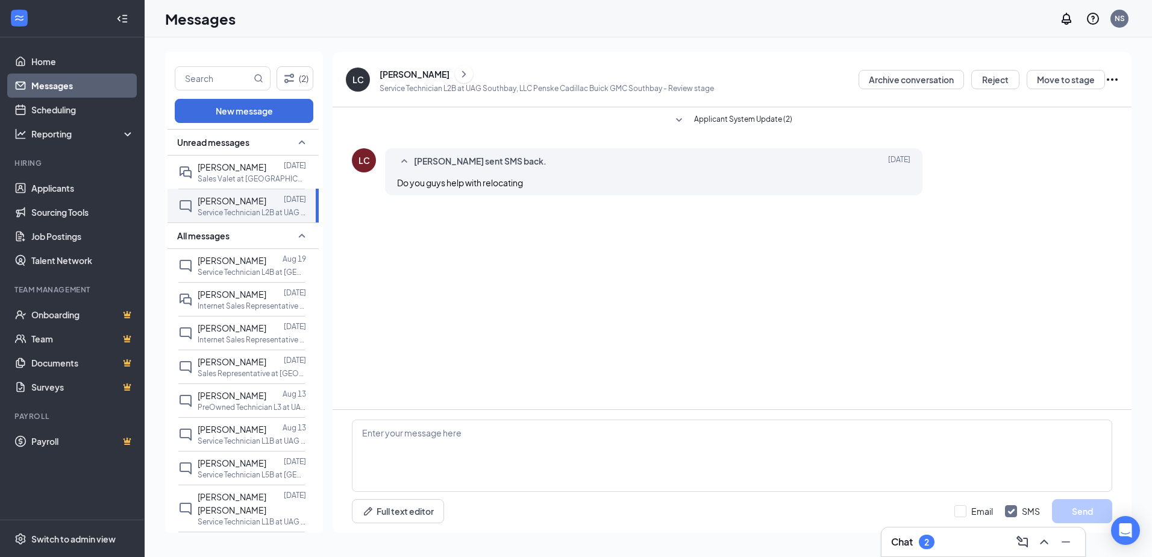
click at [406, 71] on div "[PERSON_NAME]" at bounding box center [414, 74] width 70 height 12
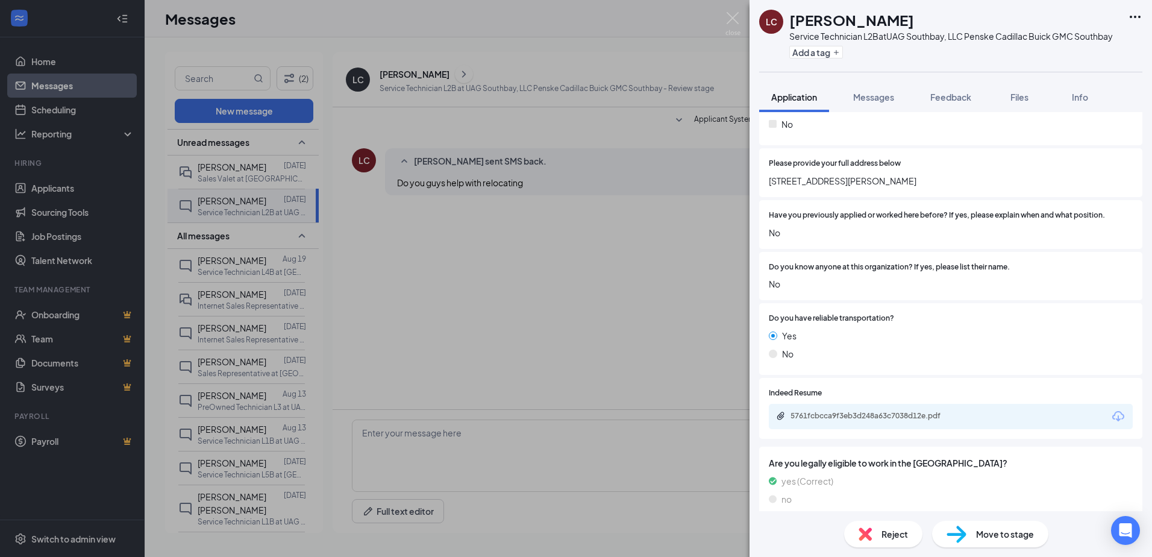
scroll to position [361, 0]
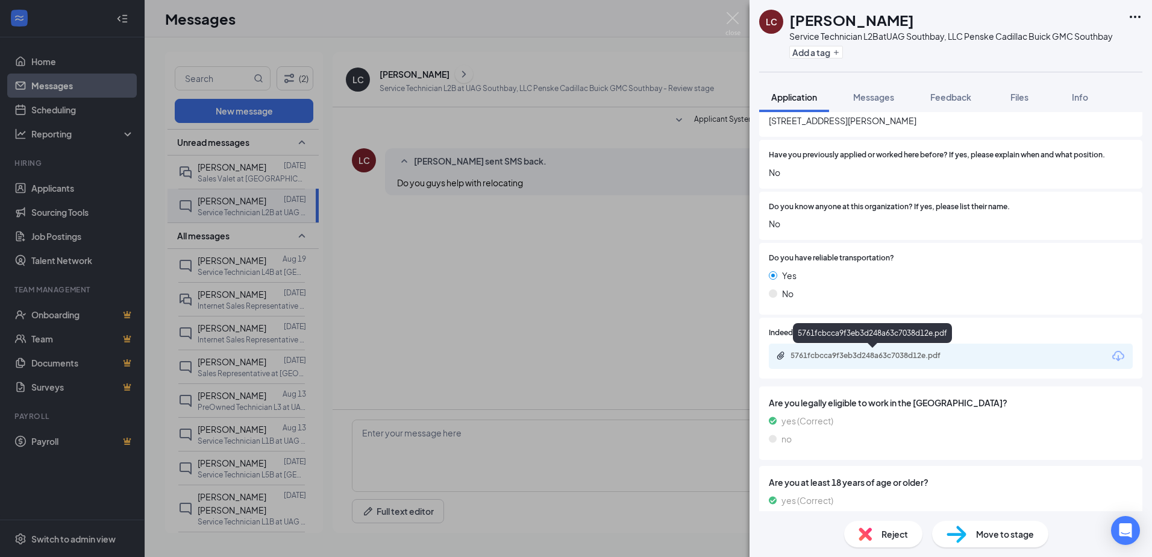
click at [838, 356] on div "5761fcbcca9f3eb3d248a63c7038d12e.pdf" at bounding box center [874, 356] width 169 height 10
drag, startPoint x: 528, startPoint y: 285, endPoint x: 511, endPoint y: 301, distance: 22.6
click at [520, 296] on div "LC [PERSON_NAME] Service Technician L2B at [GEOGRAPHIC_DATA], LLC Penske Cadill…" at bounding box center [576, 278] width 1152 height 557
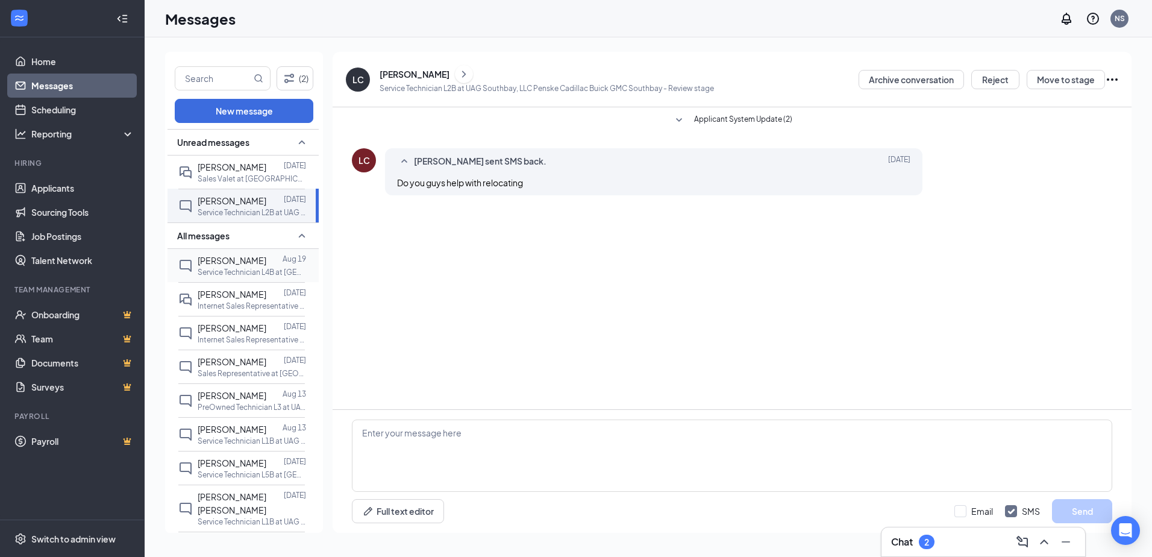
click at [232, 263] on span "[PERSON_NAME]" at bounding box center [232, 260] width 69 height 11
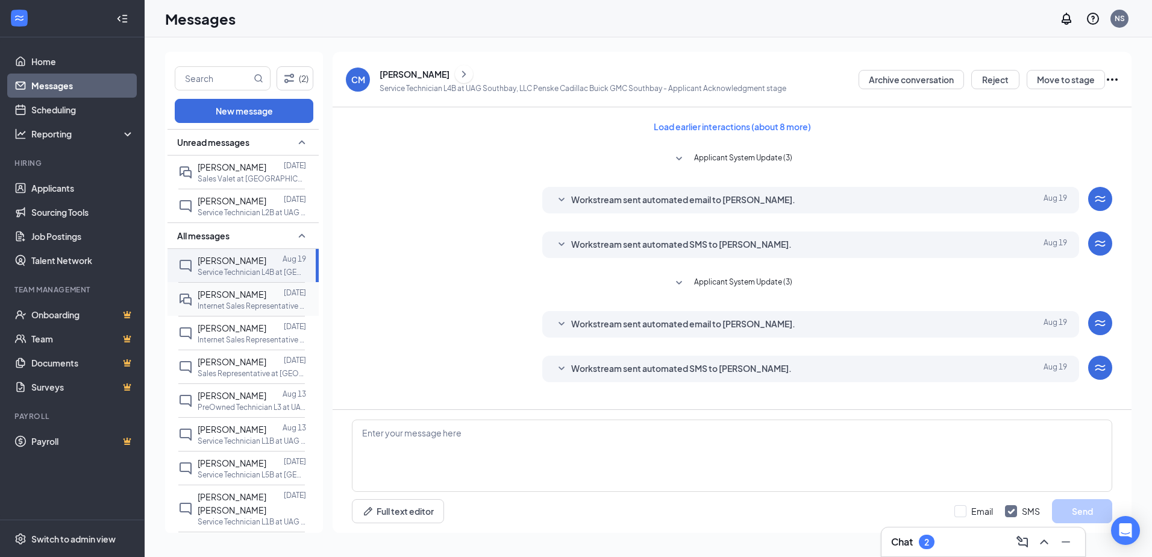
click at [235, 298] on span "[PERSON_NAME]" at bounding box center [232, 293] width 69 height 11
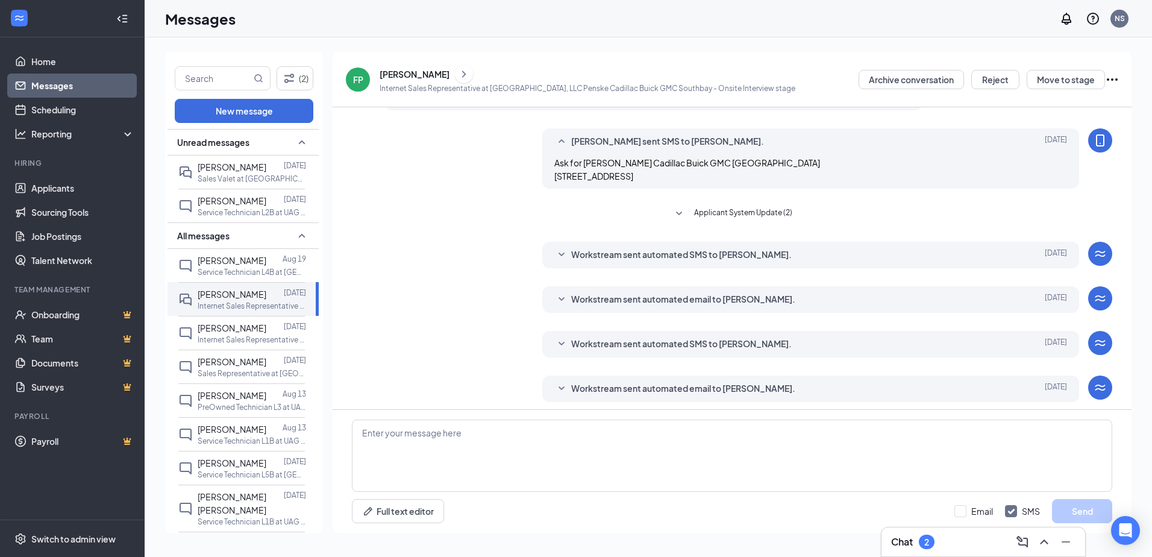
scroll to position [120, 0]
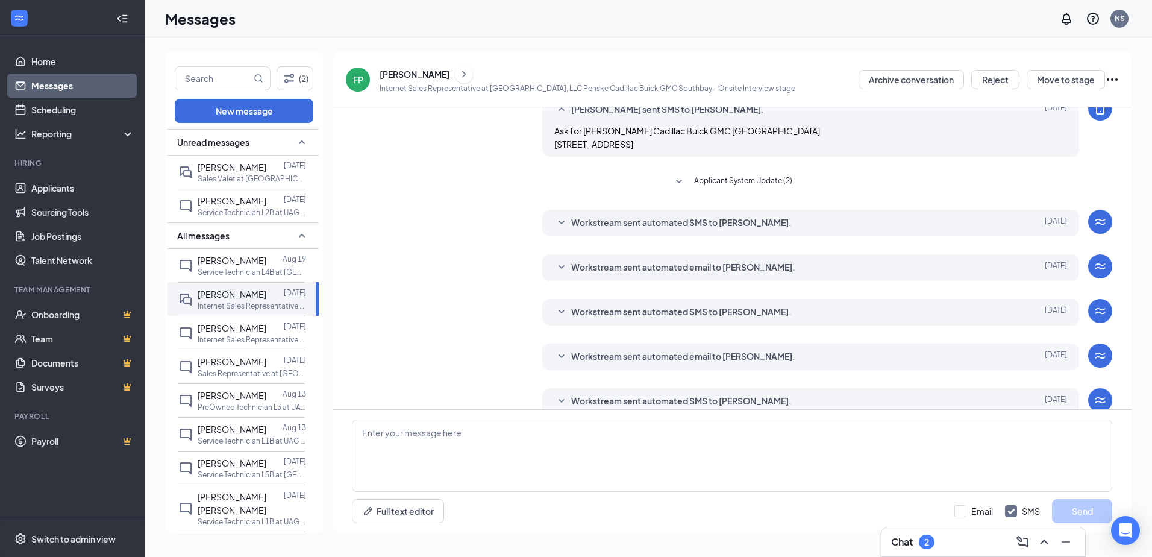
click at [561, 275] on icon "SmallChevronDown" at bounding box center [561, 267] width 14 height 14
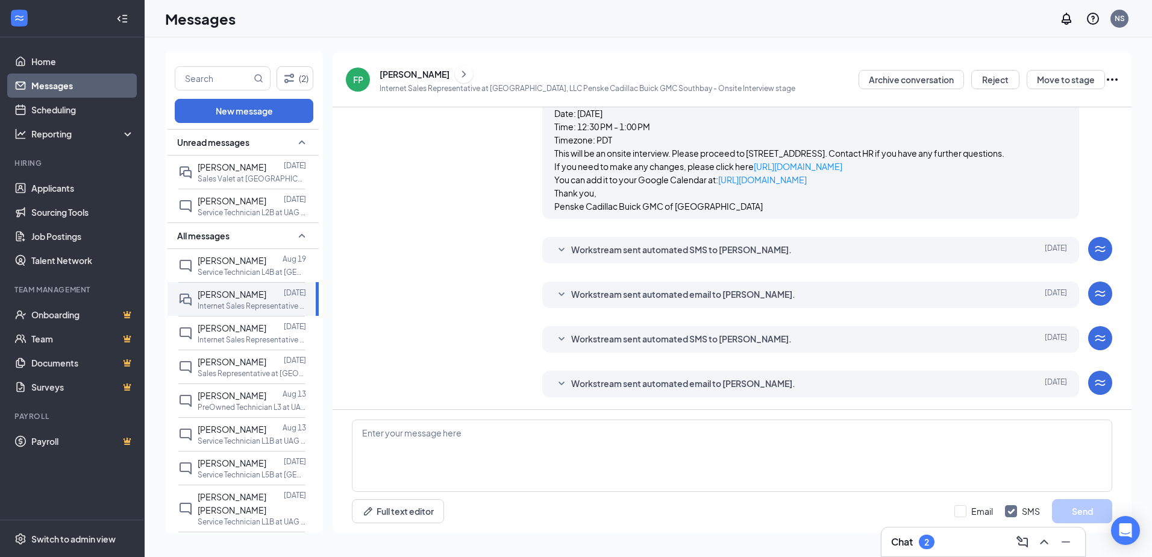
scroll to position [388, 0]
click at [232, 340] on p "Internet Sales Representative at [GEOGRAPHIC_DATA], LLC Penske Cadillac Buick G…" at bounding box center [252, 339] width 108 height 10
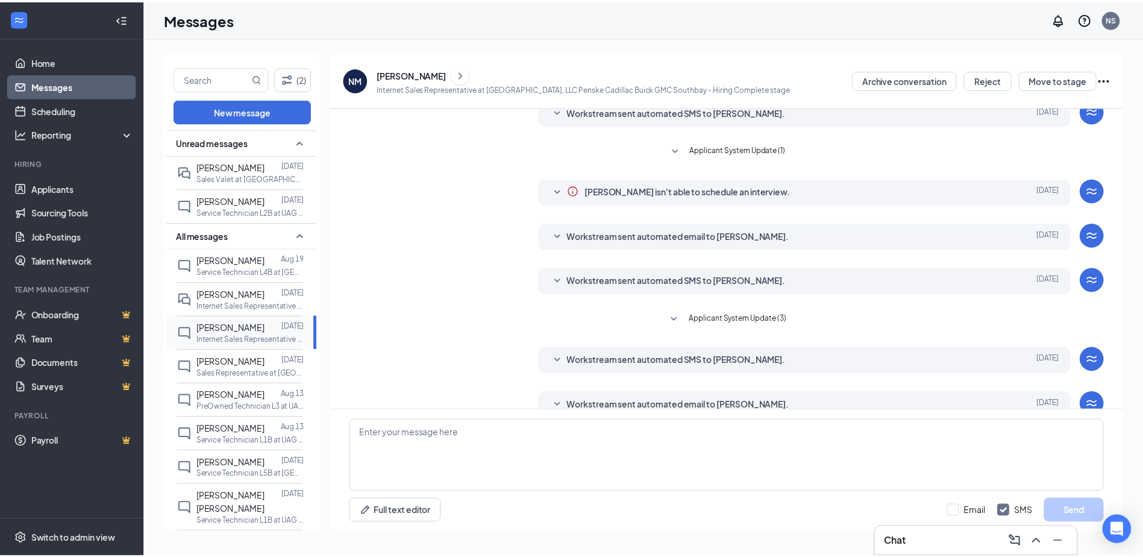
scroll to position [74, 0]
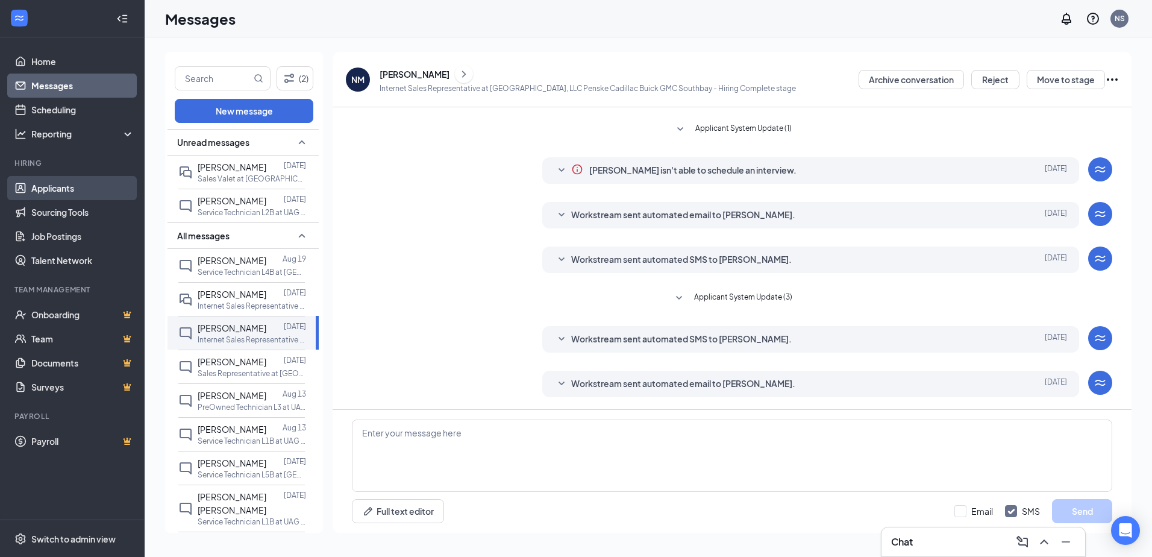
click at [72, 187] on link "Applicants" at bounding box center [82, 188] width 103 height 24
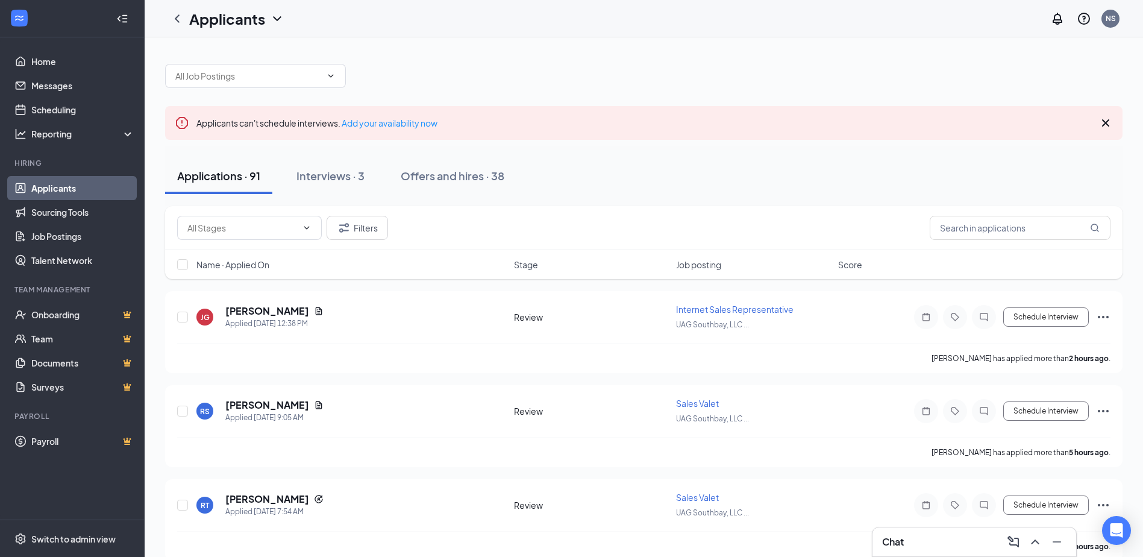
click at [209, 180] on div "Applications · 91" at bounding box center [218, 175] width 83 height 15
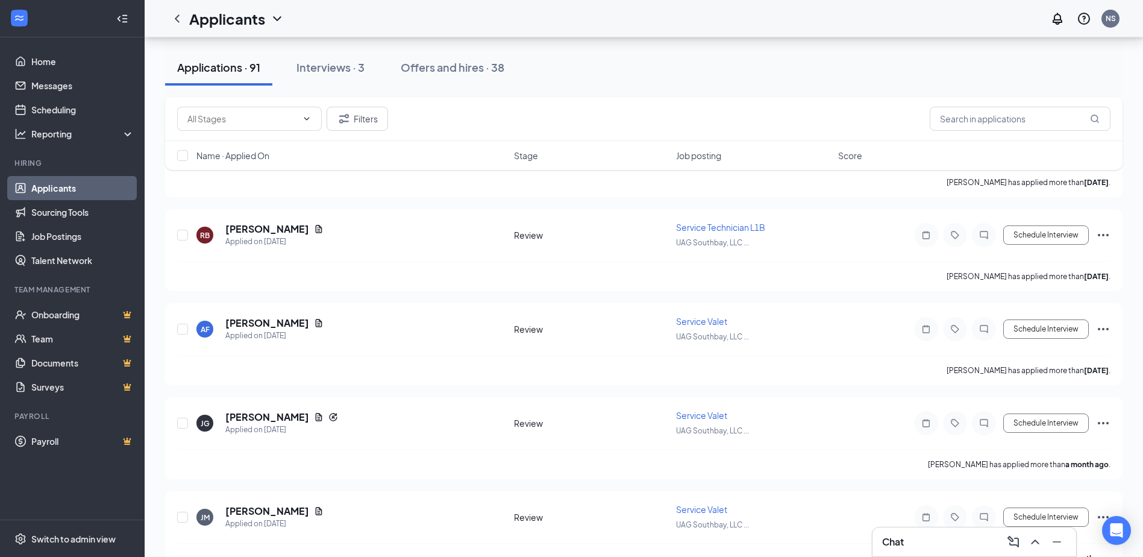
scroll to position [8287, 0]
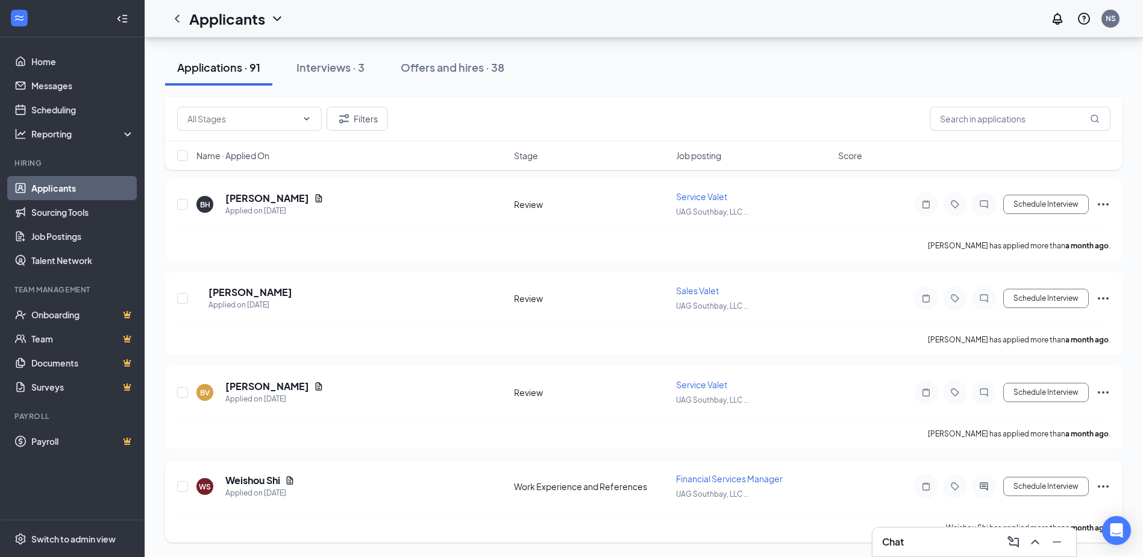
click at [958, 448] on icon "Ellipses" at bounding box center [1103, 486] width 14 height 14
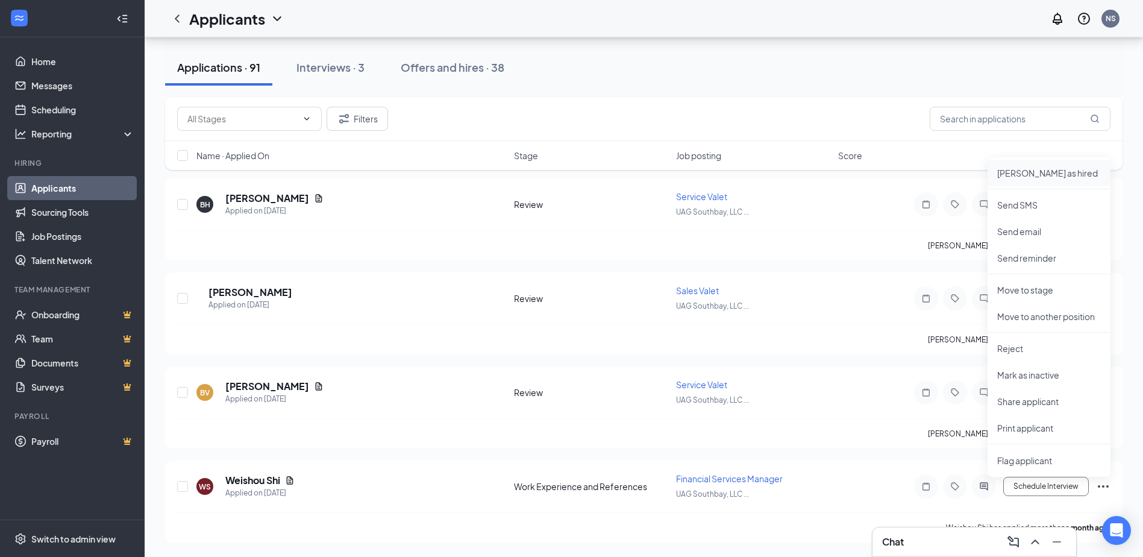
click at [958, 172] on p "[PERSON_NAME] as hired" at bounding box center [1049, 173] width 104 height 12
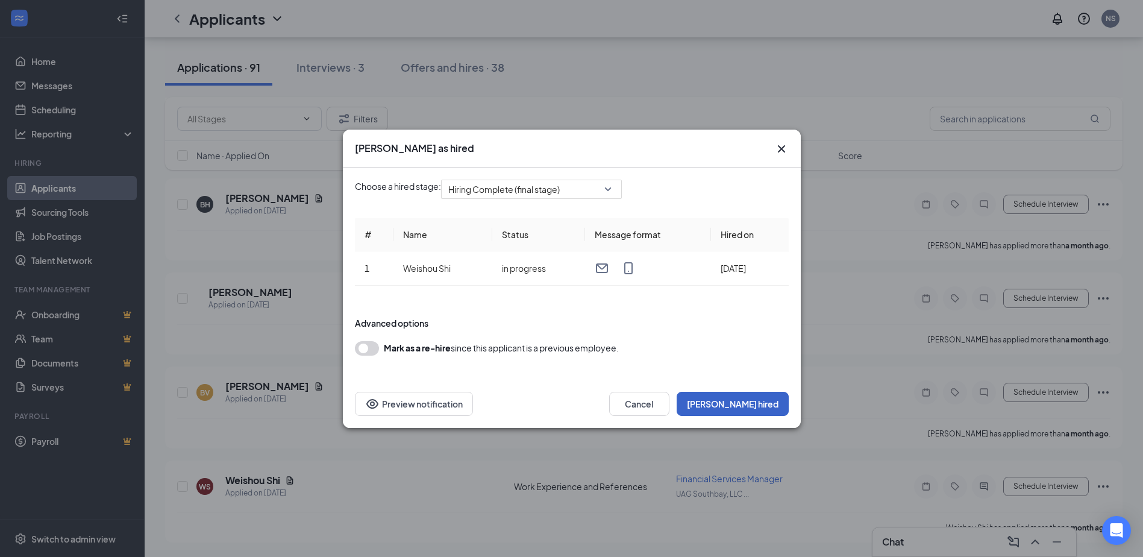
click at [752, 404] on button "[PERSON_NAME] hired" at bounding box center [732, 403] width 112 height 24
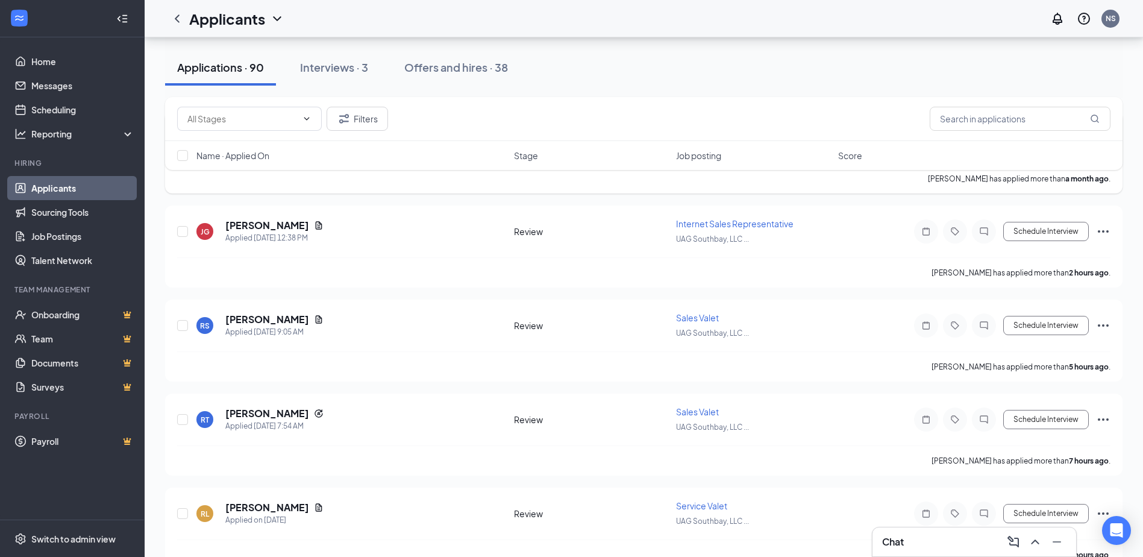
scroll to position [8648, 0]
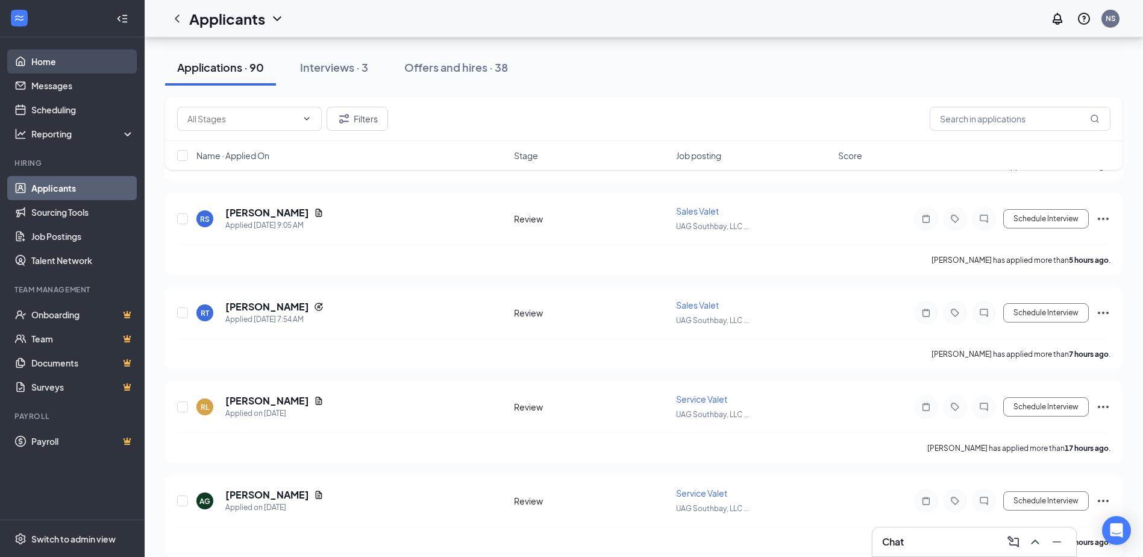
click at [47, 61] on link "Home" at bounding box center [82, 61] width 103 height 24
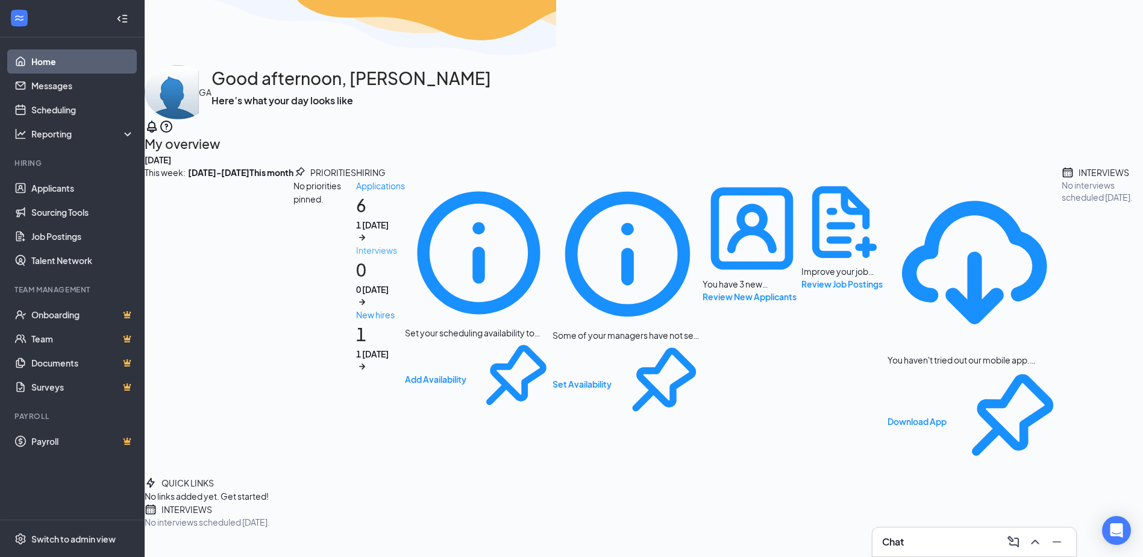
scroll to position [56, 0]
click at [49, 440] on link "Payroll" at bounding box center [82, 441] width 103 height 24
